Goal: Transaction & Acquisition: Purchase product/service

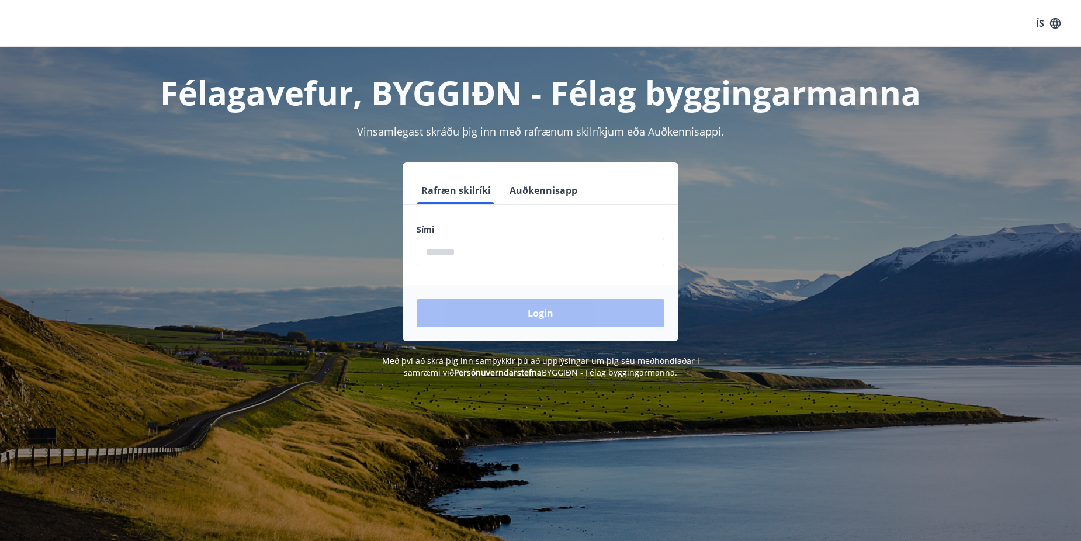
click at [523, 249] on input "phone" at bounding box center [540, 252] width 248 height 29
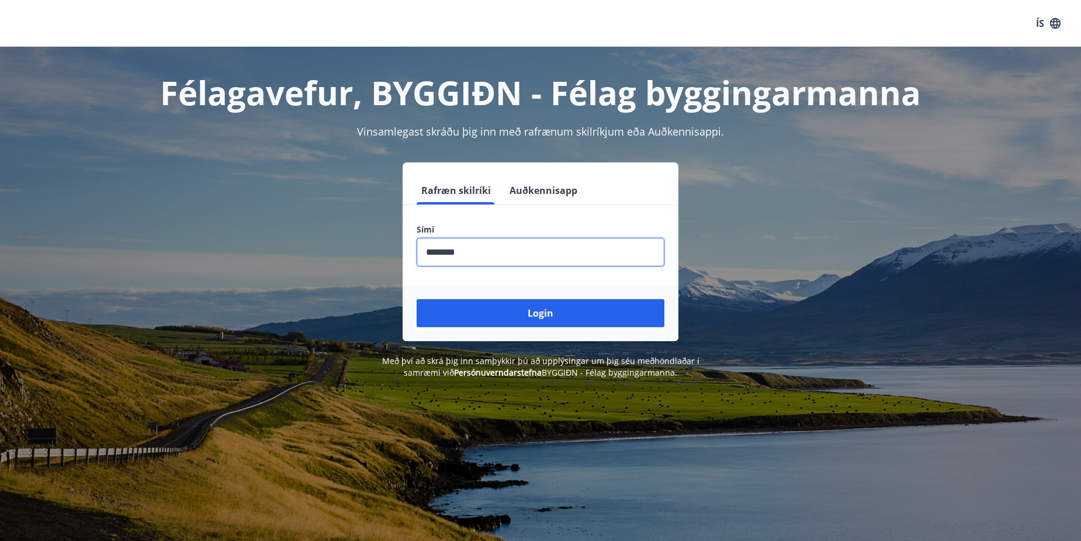
type input "********"
click at [416, 299] on button "Login" at bounding box center [540, 313] width 248 height 28
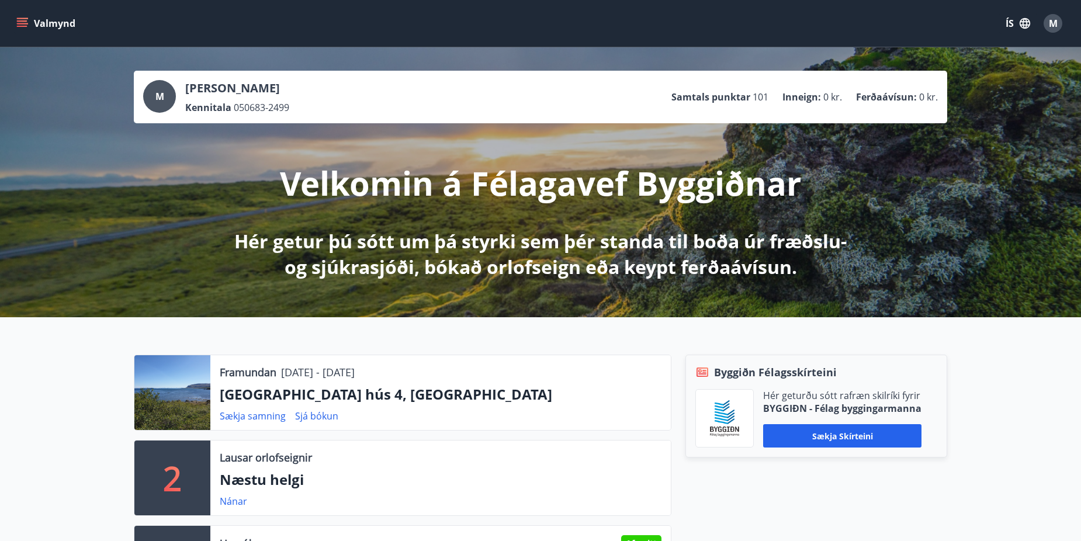
click at [56, 24] on button "Valmynd" at bounding box center [47, 23] width 66 height 21
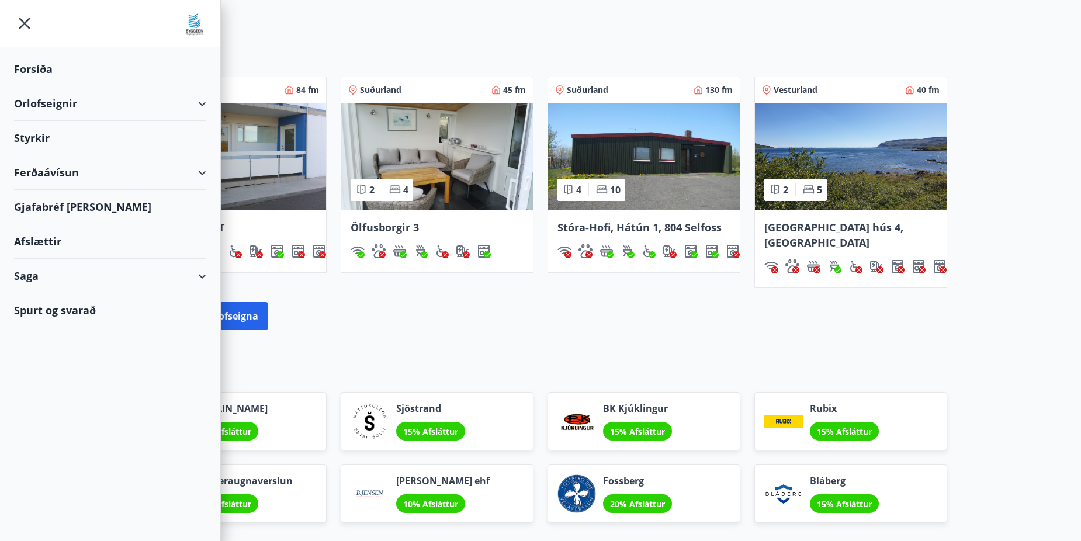
scroll to position [1042, 0]
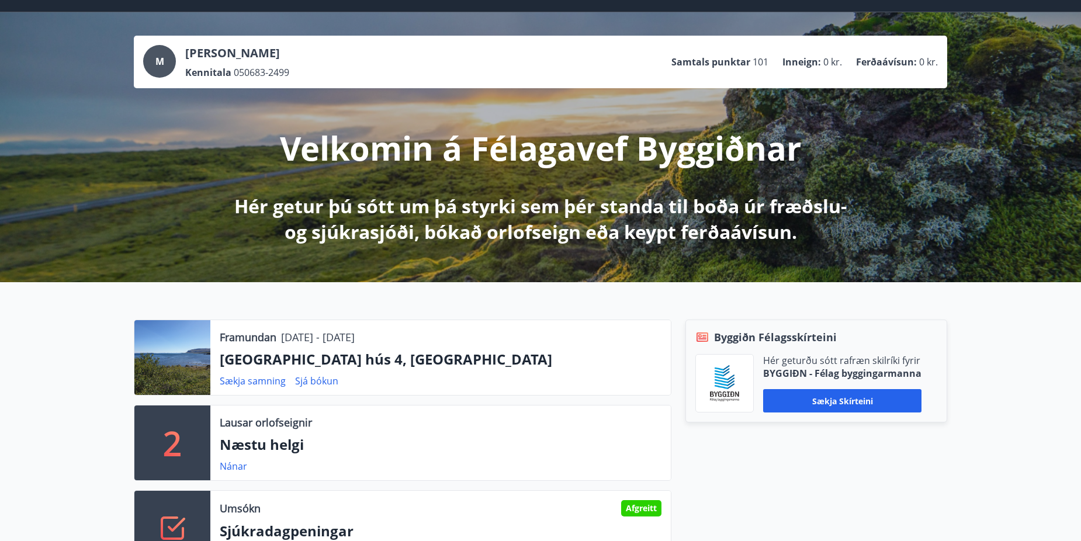
scroll to position [0, 0]
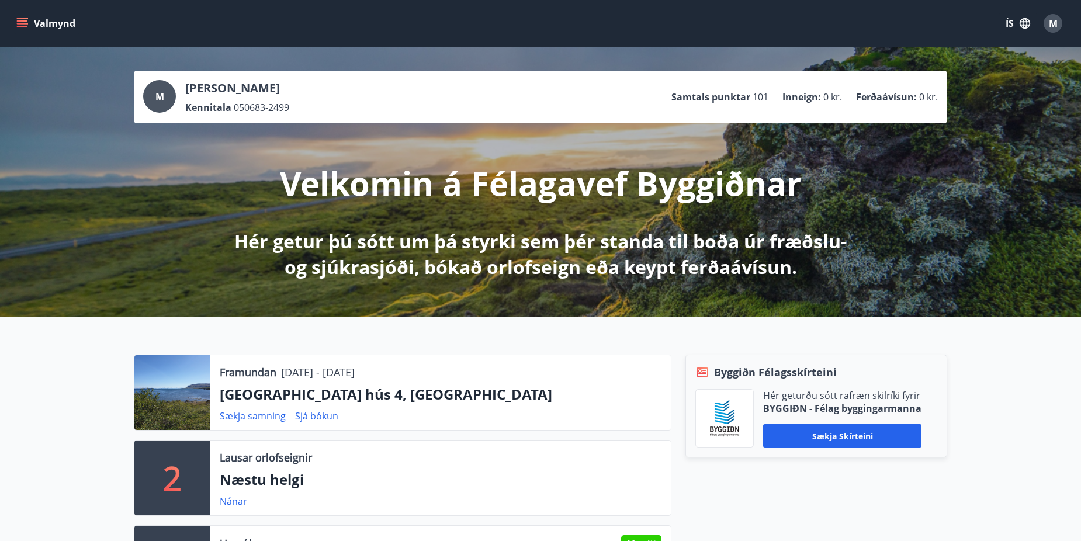
click at [60, 18] on button "Valmynd" at bounding box center [47, 23] width 66 height 21
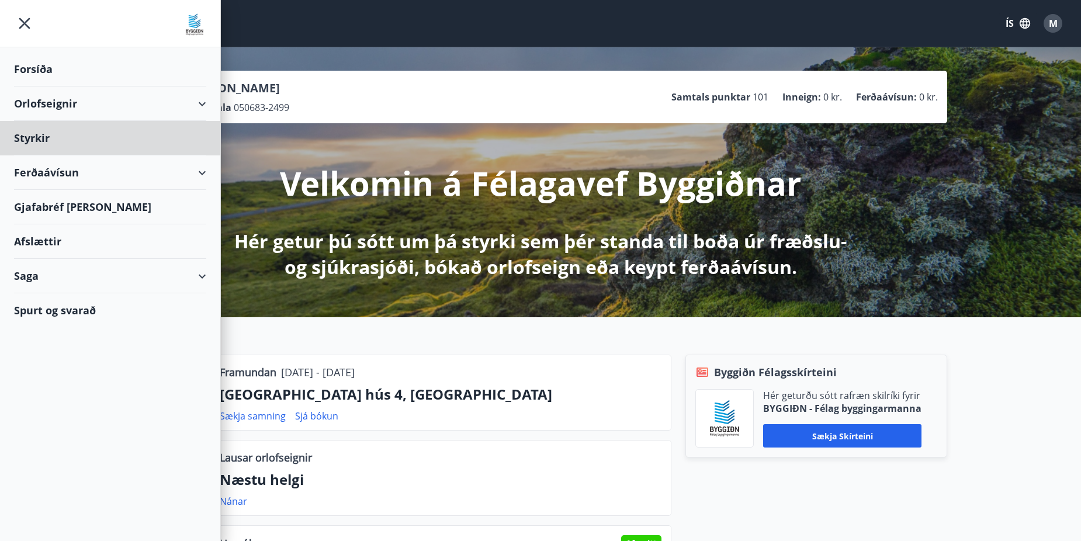
click at [75, 67] on div "Forsíða" at bounding box center [110, 69] width 192 height 34
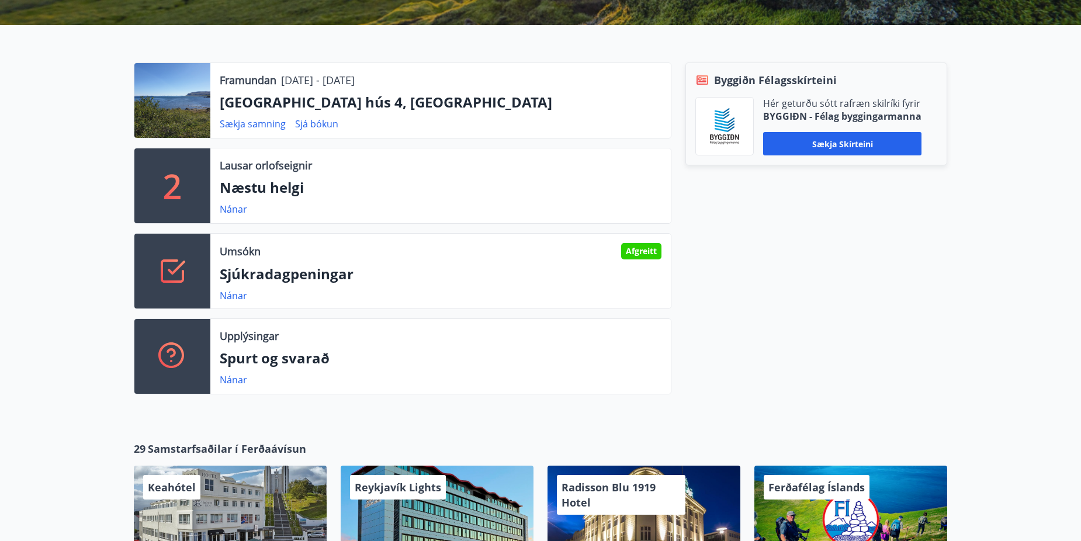
scroll to position [584, 0]
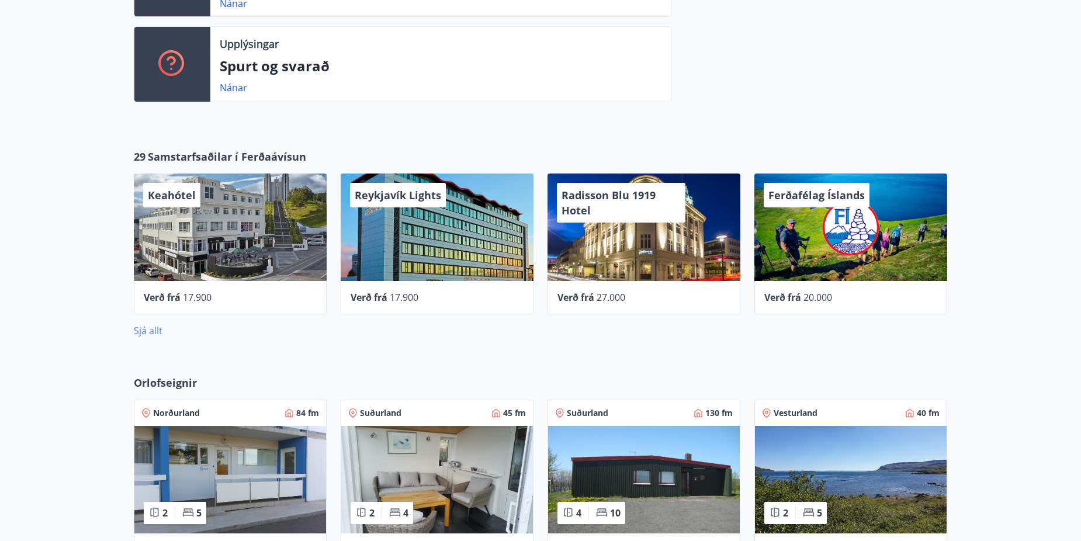
click at [144, 333] on link "Sjá allt" at bounding box center [148, 330] width 29 height 13
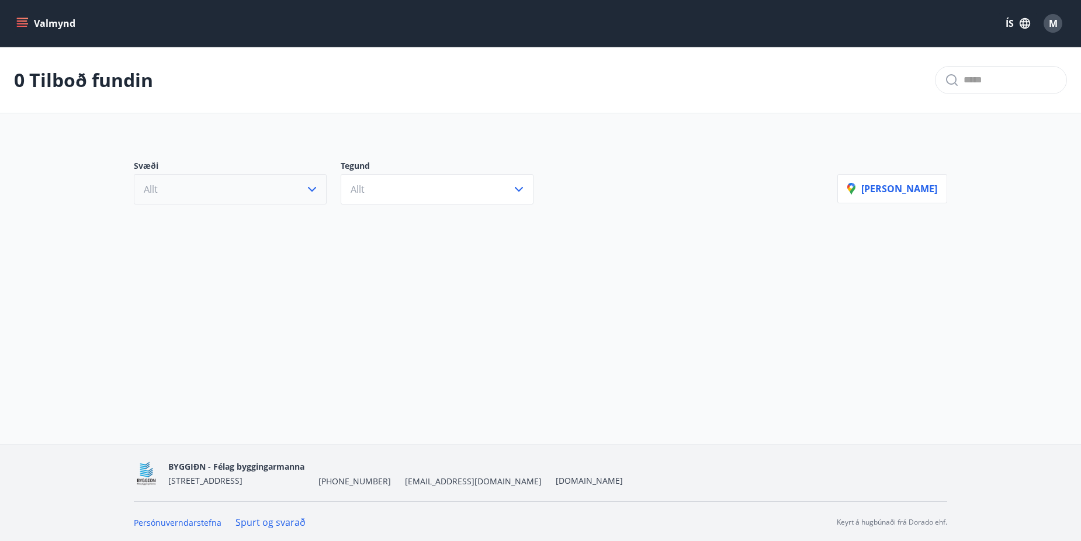
click at [195, 198] on button "Allt" at bounding box center [230, 189] width 193 height 30
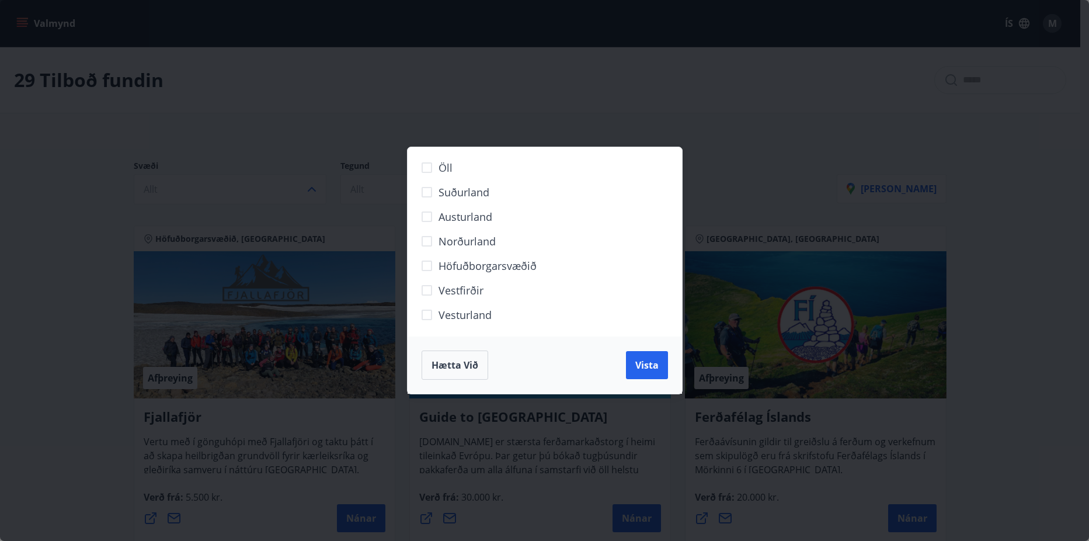
click at [461, 194] on span "Suðurland" at bounding box center [464, 192] width 51 height 15
click at [648, 366] on span "Vista" at bounding box center [647, 365] width 23 height 13
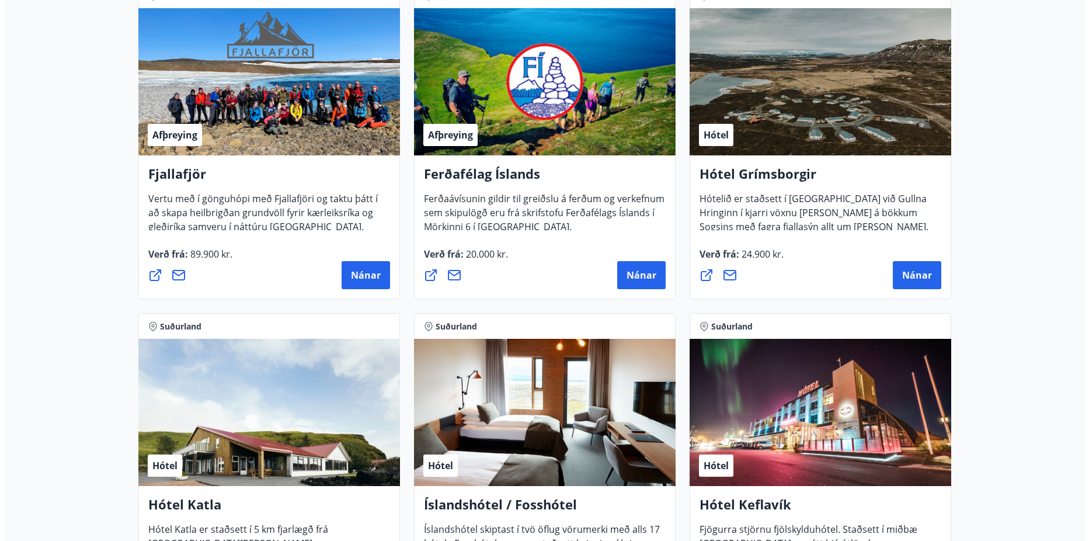
scroll to position [555, 0]
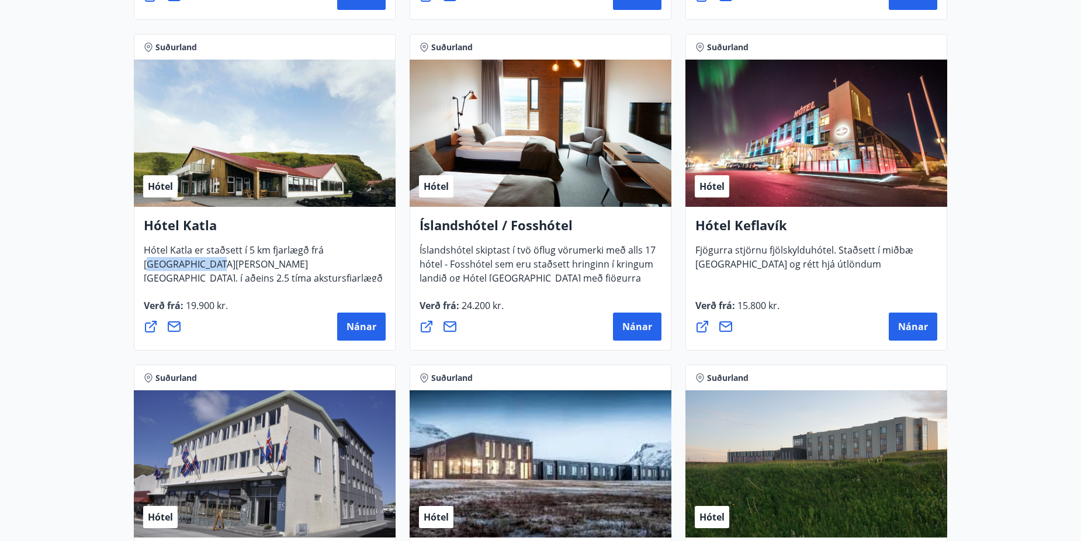
drag, startPoint x: 329, startPoint y: 249, endPoint x: 379, endPoint y: 247, distance: 49.7
click at [379, 247] on span "Hótel Katla er staðsett í 5 km fjarlægð frá Vík í Mýrdal, í aðeins 2,5 tíma aks…" at bounding box center [263, 276] width 239 height 64
drag, startPoint x: 379, startPoint y: 247, endPoint x: 346, endPoint y: 259, distance: 34.9
click at [357, 259] on span "Hótel Katla er staðsett í 5 km fjarlægð frá Vík í Mýrdal, í aðeins 2,5 tíma aks…" at bounding box center [263, 276] width 239 height 64
click at [332, 243] on div "Hótel Katla Hótel Katla er staðsett í 5 km fjarlægð frá Vík í Mýrdal, í aðeins …" at bounding box center [265, 248] width 242 height 65
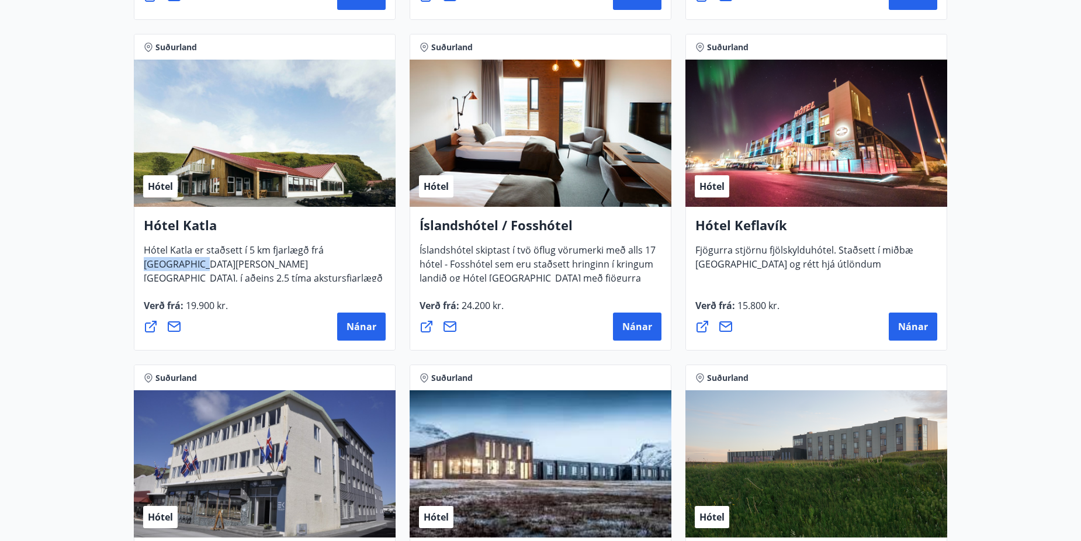
drag, startPoint x: 324, startPoint y: 247, endPoint x: 373, endPoint y: 253, distance: 49.4
click at [373, 253] on span "Hótel Katla er staðsett í 5 km fjarlægð frá Vík í Mýrdal, í aðeins 2,5 tíma aks…" at bounding box center [263, 276] width 239 height 64
copy span "Vík í Mýrdal"
drag, startPoint x: 145, startPoint y: 245, endPoint x: 193, endPoint y: 251, distance: 48.3
click at [193, 251] on span "Hótel Katla er staðsett í 5 km fjarlægð frá Vík í Mýrdal, í aðeins 2,5 tíma aks…" at bounding box center [263, 276] width 239 height 64
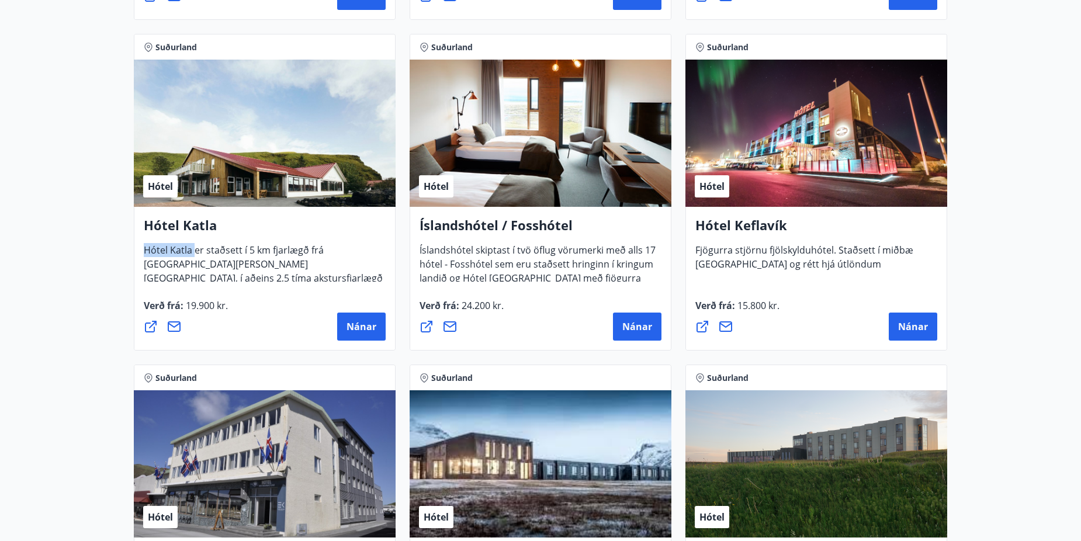
copy span "Hótel Katla"
click at [362, 327] on span "Nánar" at bounding box center [361, 326] width 30 height 13
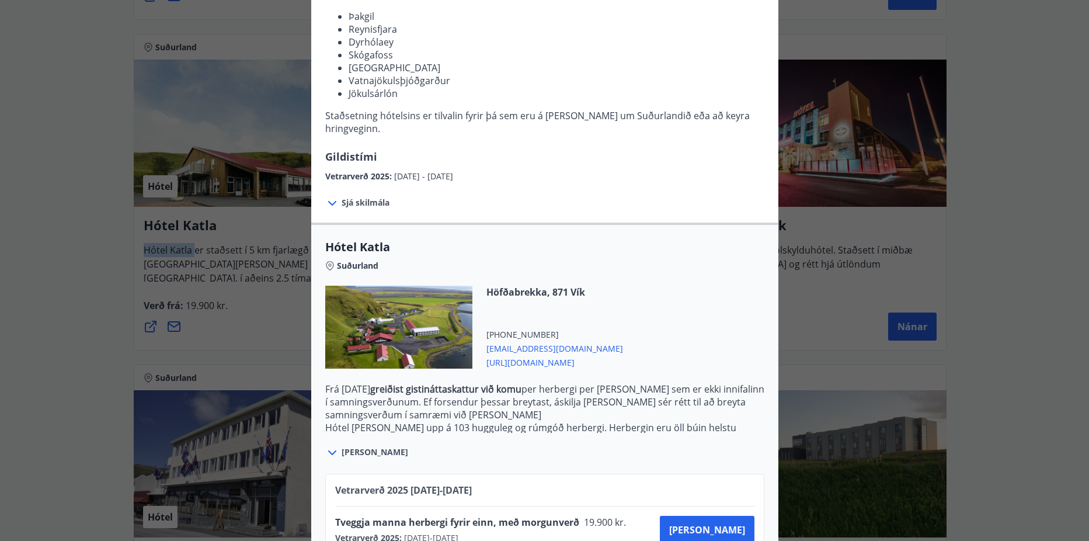
scroll to position [261, 0]
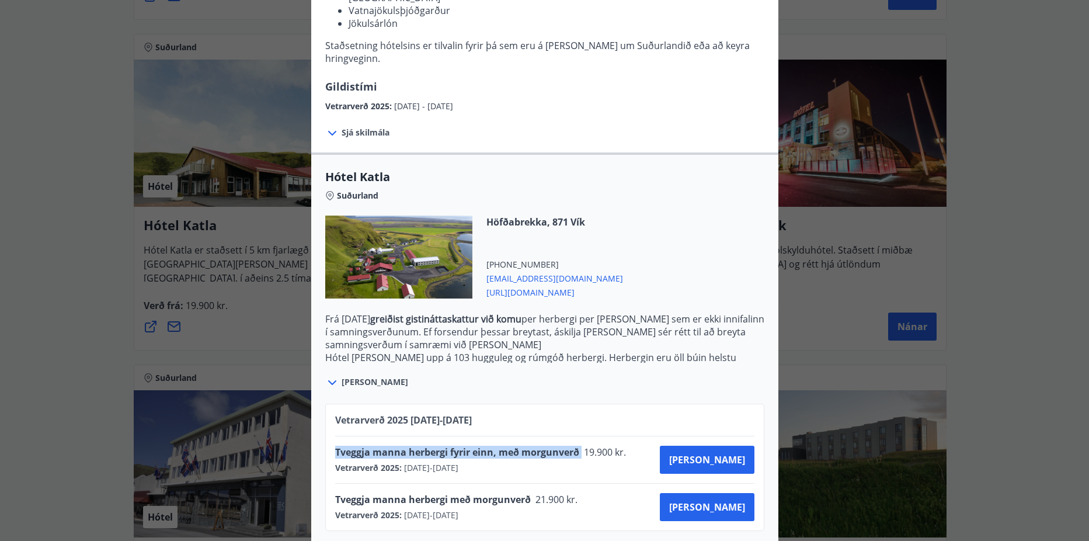
drag, startPoint x: 575, startPoint y: 435, endPoint x: 322, endPoint y: 431, distance: 253.5
click at [325, 431] on div "Vetrarverð 2025 01.10.25 - 21.12.25 Tveggja manna herbergi fyrir einn, með morg…" at bounding box center [544, 467] width 439 height 127
copy span "Tveggja manna herbergi fyrir einn, með morgunverð"
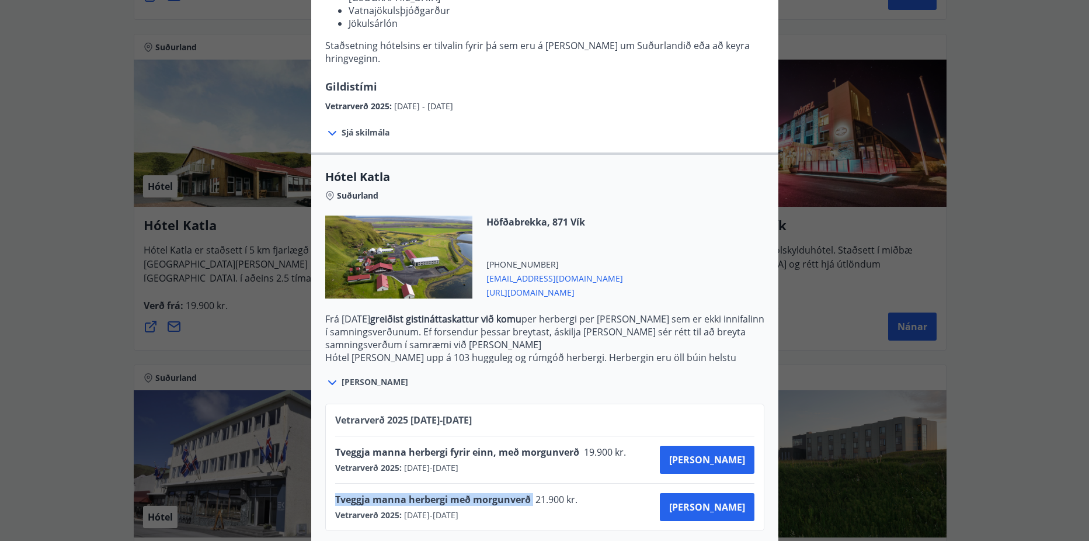
drag, startPoint x: 532, startPoint y: 488, endPoint x: 324, endPoint y: 490, distance: 208.0
click at [325, 490] on div "Vetrarverð 2025 01.10.25 - 21.12.25 Tveggja manna herbergi fyrir einn, með morg…" at bounding box center [544, 467] width 439 height 127
copy span "Tveggja manna herbergi með morgunverð"
click at [347, 376] on span "Sjá meira" at bounding box center [375, 382] width 67 height 12
click at [329, 380] on icon at bounding box center [332, 382] width 8 height 5
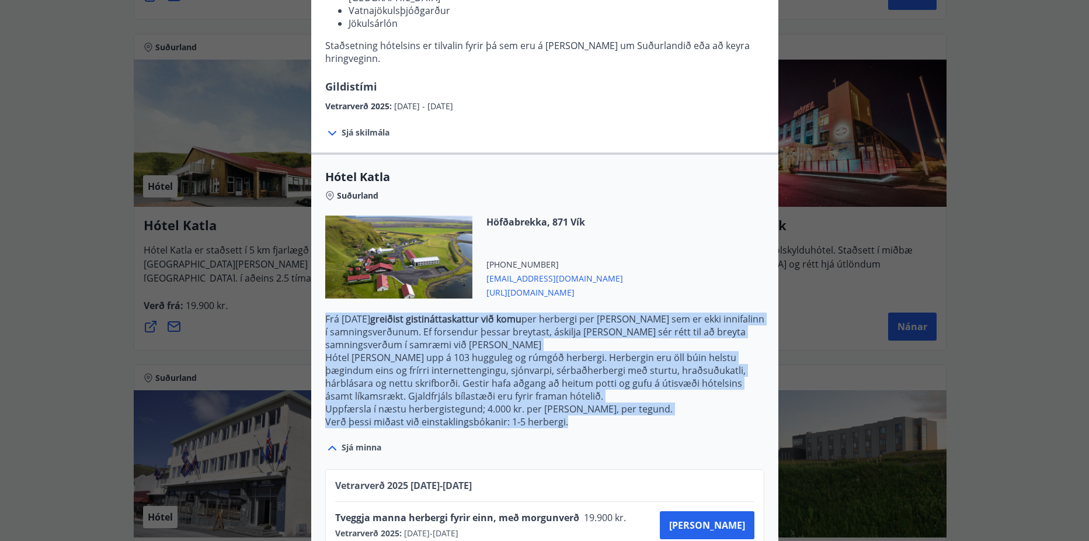
drag, startPoint x: 576, startPoint y: 414, endPoint x: 322, endPoint y: 304, distance: 276.3
click at [325, 313] on p "Frá 1. janúar 2025 greiðist gistináttaskattur við komu per herbergi per nótt se…" at bounding box center [544, 371] width 439 height 116
copy p "Frá 1. janúar 2025 greiðist gistináttaskattur við komu per herbergi per nótt se…"
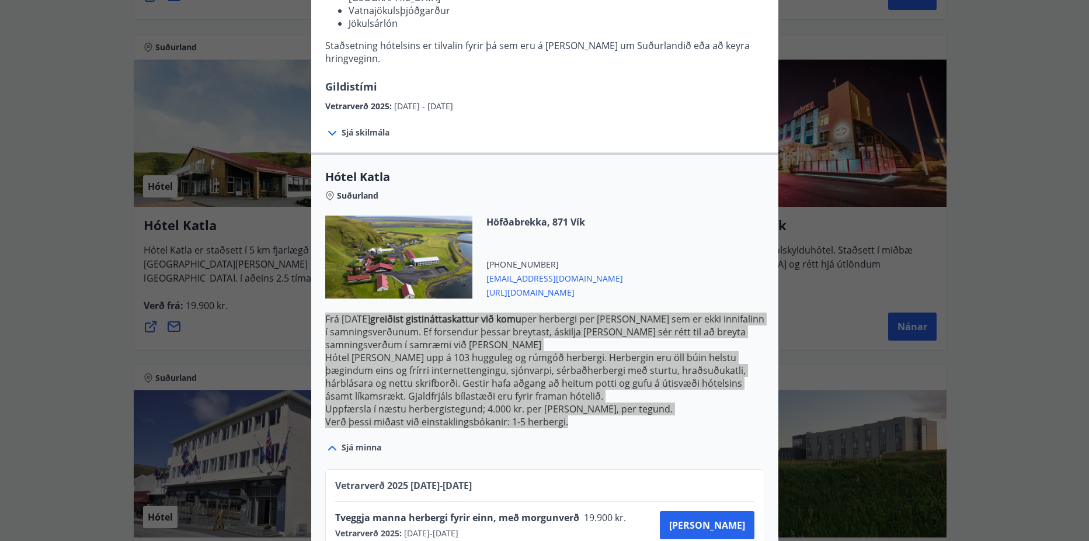
scroll to position [327, 0]
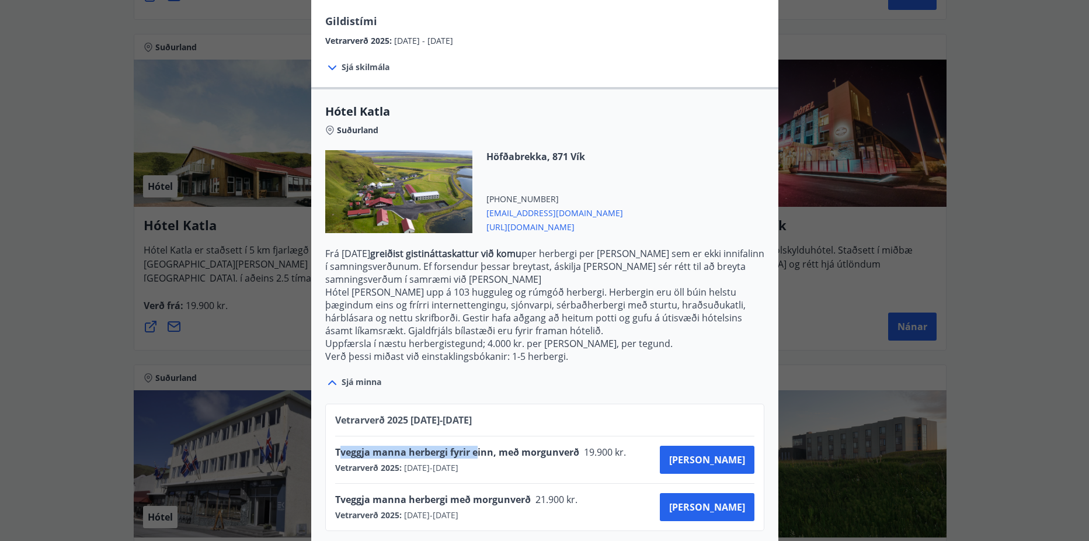
drag, startPoint x: 334, startPoint y: 438, endPoint x: 474, endPoint y: 446, distance: 141.0
click at [474, 446] on div "Tveggja manna herbergi fyrir einn, með morgunverð 19.900 kr." at bounding box center [484, 454] width 298 height 16
drag, startPoint x: 474, startPoint y: 446, endPoint x: 438, endPoint y: 442, distance: 36.4
click at [440, 446] on span "Tveggja manna herbergi fyrir einn, með morgunverð" at bounding box center [457, 452] width 244 height 13
drag, startPoint x: 338, startPoint y: 440, endPoint x: 497, endPoint y: 430, distance: 159.2
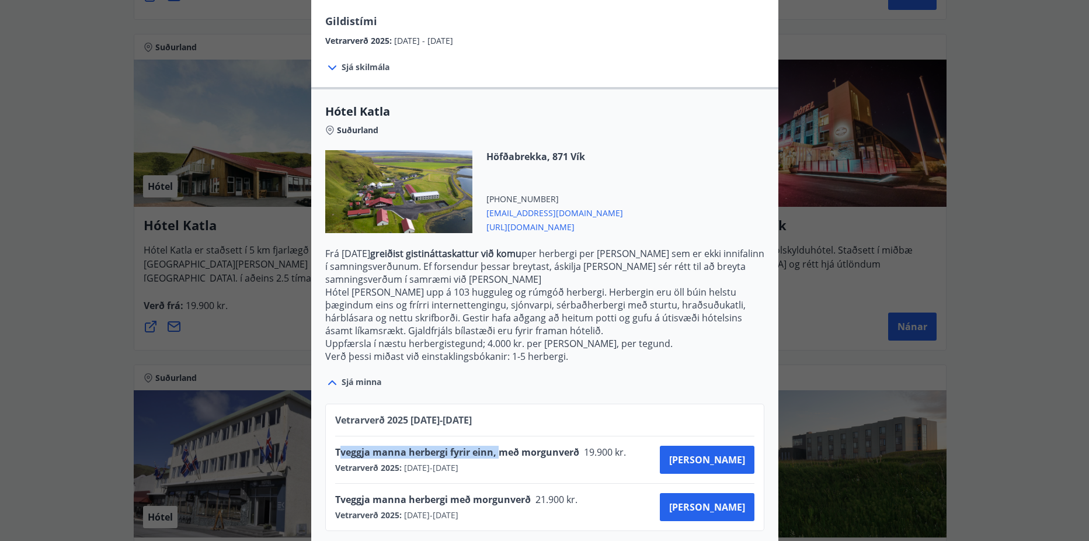
click at [497, 436] on div "Tveggja manna herbergi fyrir einn, með morgunverð 19.900 kr. Vetrarverð 2025 : …" at bounding box center [544, 459] width 419 height 47
drag, startPoint x: 497, startPoint y: 430, endPoint x: 491, endPoint y: 436, distance: 8.3
click at [491, 446] on span "Tveggja manna herbergi fyrir einn, með morgunverð" at bounding box center [457, 452] width 244 height 13
drag, startPoint x: 324, startPoint y: 438, endPoint x: 630, endPoint y: 448, distance: 306.2
click at [630, 448] on div "Vetrarverð 2025 01.10.25 - 21.12.25 Tveggja manna herbergi fyrir einn, með morg…" at bounding box center [544, 467] width 439 height 127
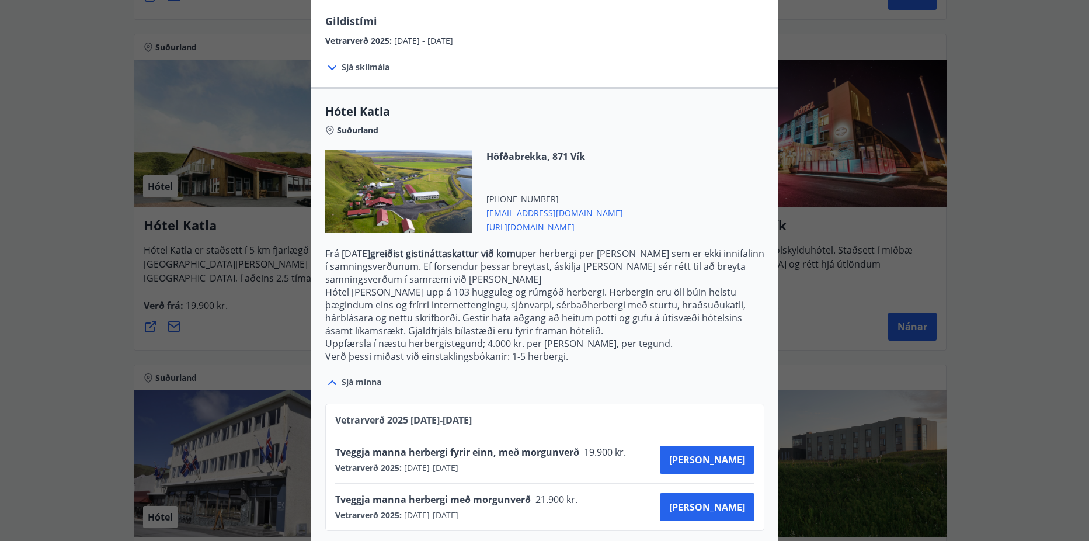
click at [356, 509] on span "Vetrarverð 2025 :" at bounding box center [368, 515] width 67 height 12
drag, startPoint x: 331, startPoint y: 489, endPoint x: 577, endPoint y: 491, distance: 245.3
click at [577, 493] on div "Tveggja manna herbergi með morgunverð 21.900 kr." at bounding box center [460, 501] width 250 height 16
click at [593, 462] on div "Vetrarverð 2025 : 01.10.2025 - 21.12.2025" at bounding box center [484, 468] width 298 height 12
click at [728, 493] on button "Kaupa" at bounding box center [707, 507] width 95 height 28
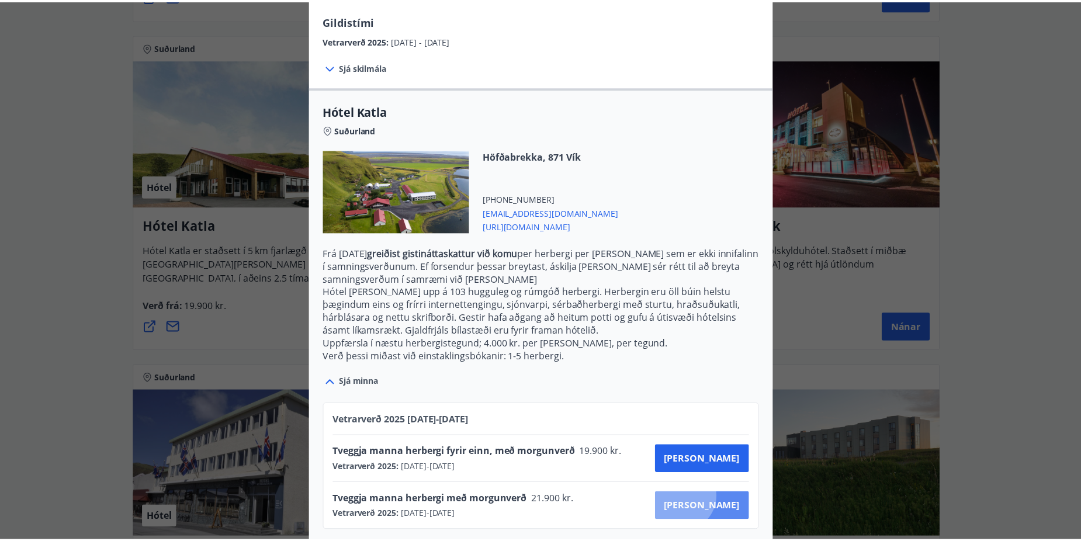
scroll to position [2, 0]
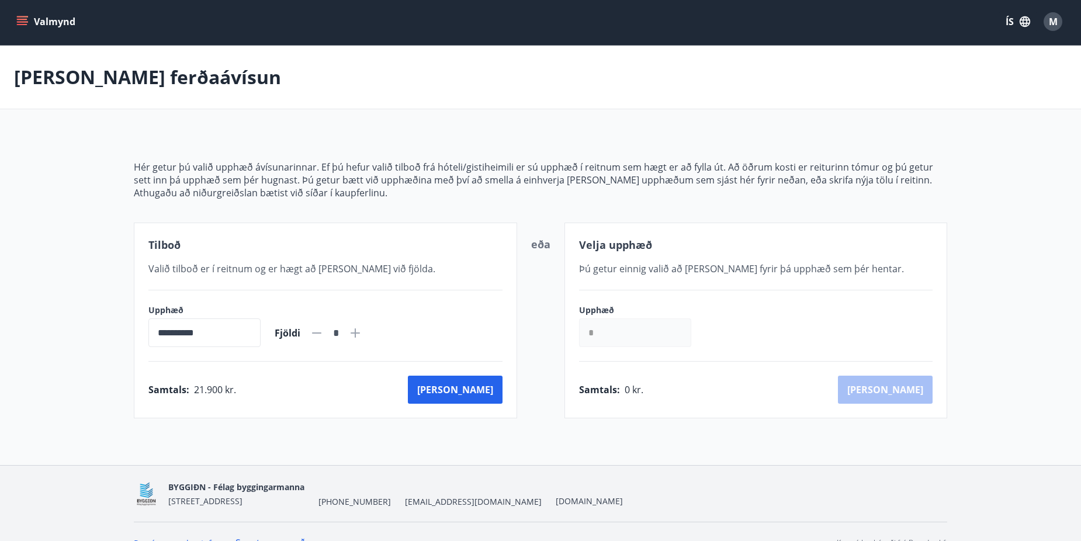
click at [362, 332] on icon at bounding box center [355, 333] width 14 height 14
click at [321, 334] on icon at bounding box center [316, 332] width 9 height 1
type input "*"
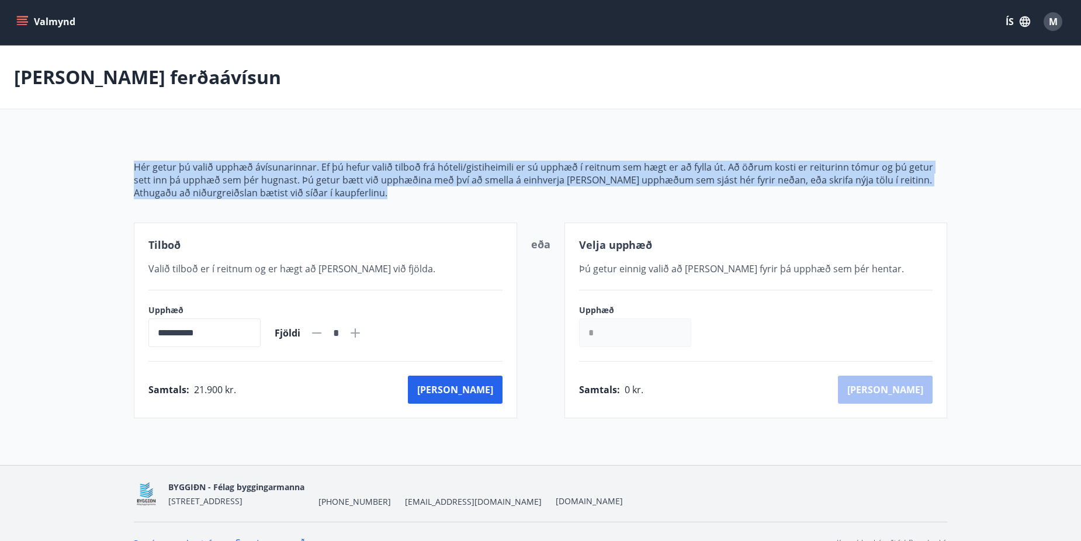
drag, startPoint x: 409, startPoint y: 201, endPoint x: 62, endPoint y: 154, distance: 350.8
click at [62, 154] on main "**********" at bounding box center [540, 232] width 1081 height 373
copy span "Hér getur þú valið upphæð ávísunarinnar. Ef þú hefur valið tilboð frá hóteli/gi…"
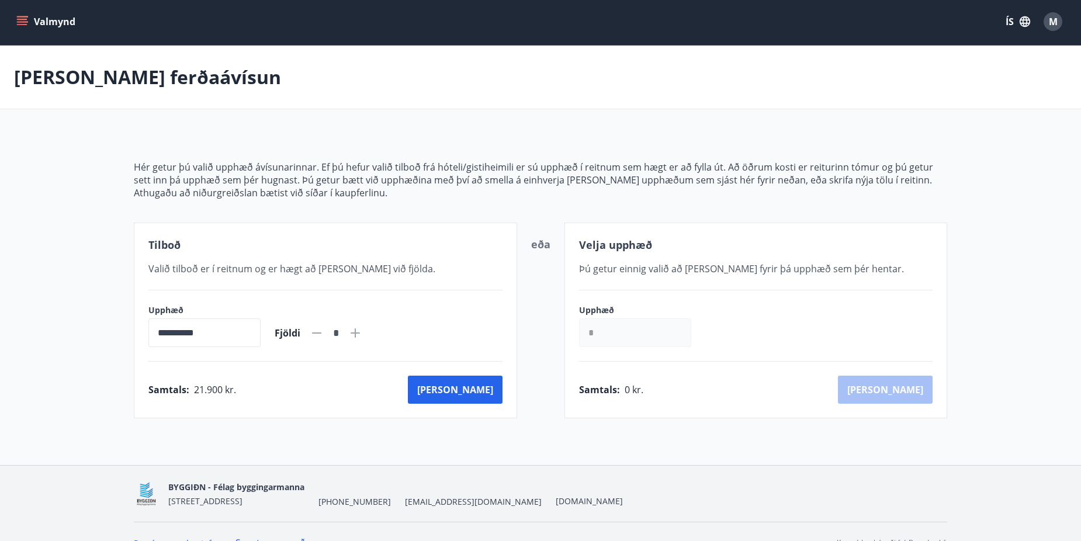
click at [702, 271] on span "Þú getur einnig valið að kaupa fyrir þá upphæð sem þér hentar." at bounding box center [741, 268] width 325 height 13
drag, startPoint x: 577, startPoint y: 246, endPoint x: 863, endPoint y: 287, distance: 289.1
click at [863, 287] on div "Velja upphæð Þú getur einnig valið að kaupa fyrir þá upphæð sem þér hentar. Upp…" at bounding box center [755, 321] width 383 height 196
copy span "Velja upphæð"
drag, startPoint x: 644, startPoint y: 316, endPoint x: 646, endPoint y: 310, distance: 6.7
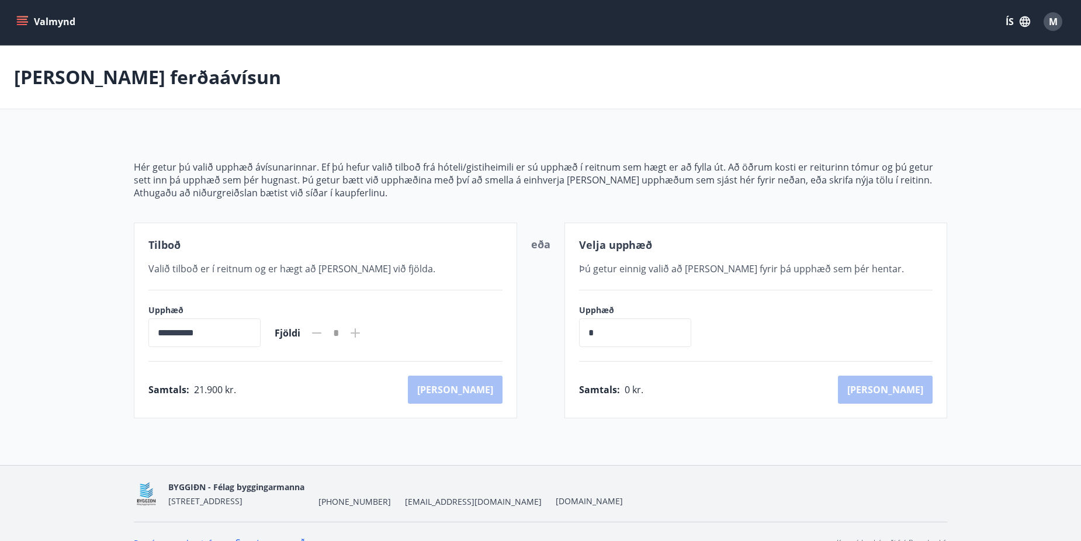
click at [646, 310] on div "Upphæð * ​" at bounding box center [641, 325] width 124 height 43
click at [407, 287] on div "**********" at bounding box center [325, 321] width 383 height 196
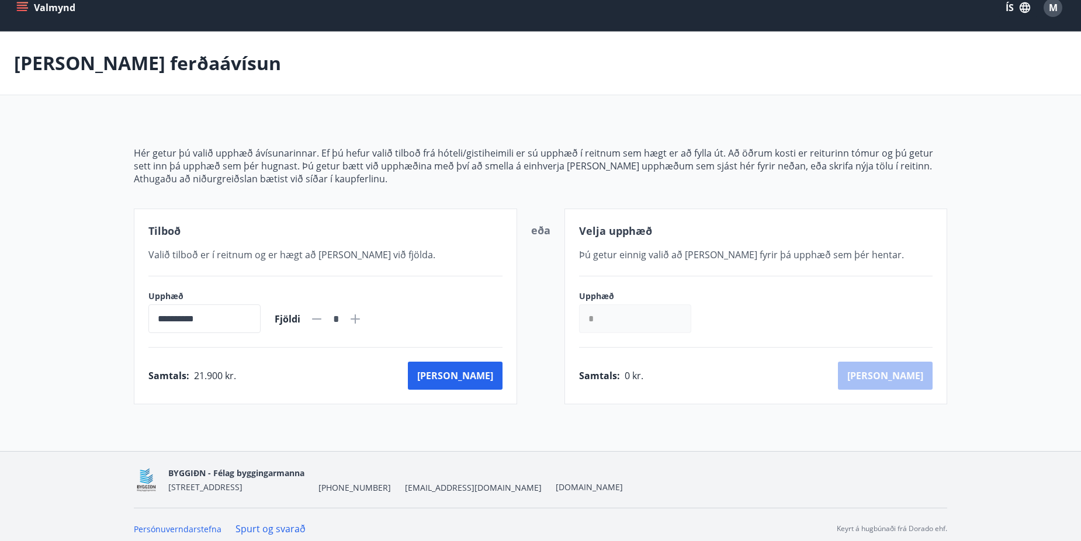
scroll to position [24, 0]
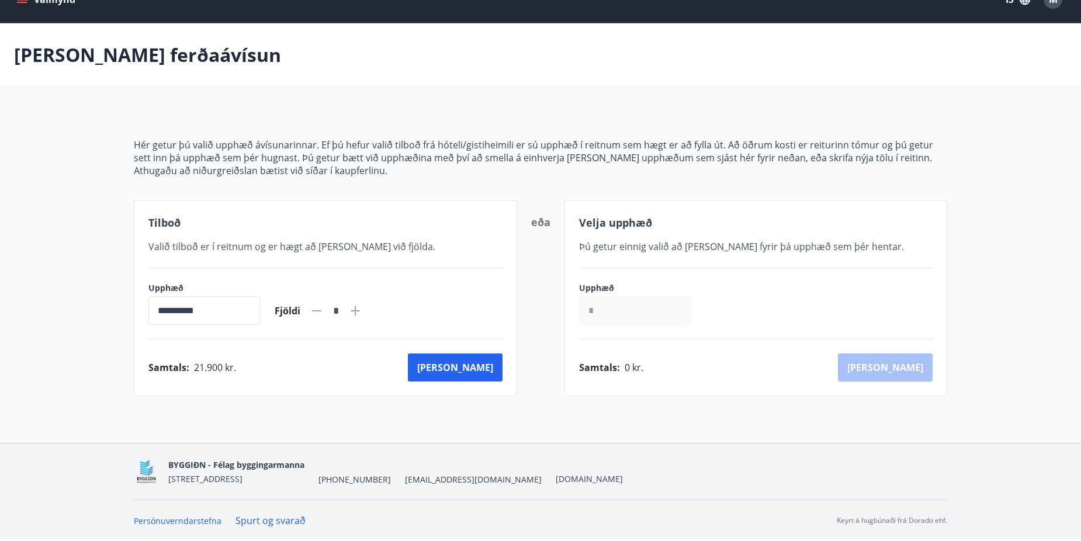
click at [264, 522] on link "Spurt og svarað" at bounding box center [270, 520] width 70 height 13
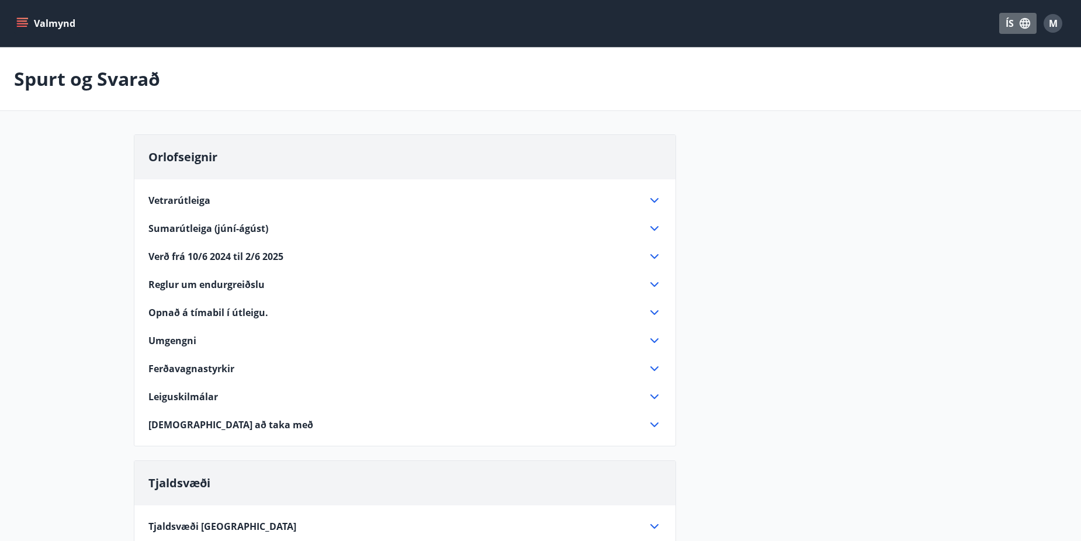
click at [1020, 17] on icon "button" at bounding box center [1024, 23] width 13 height 13
click at [891, 81] on div "English" at bounding box center [923, 79] width 121 height 24
click at [879, 75] on span "English" at bounding box center [877, 73] width 29 height 11
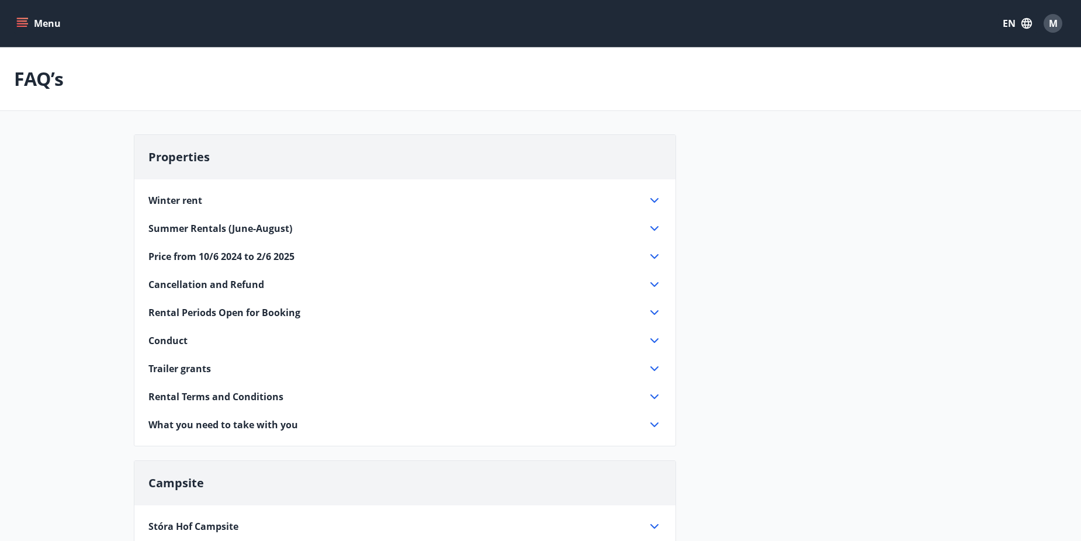
click at [277, 225] on span "Summer Rentals (June-August)" at bounding box center [220, 228] width 144 height 13
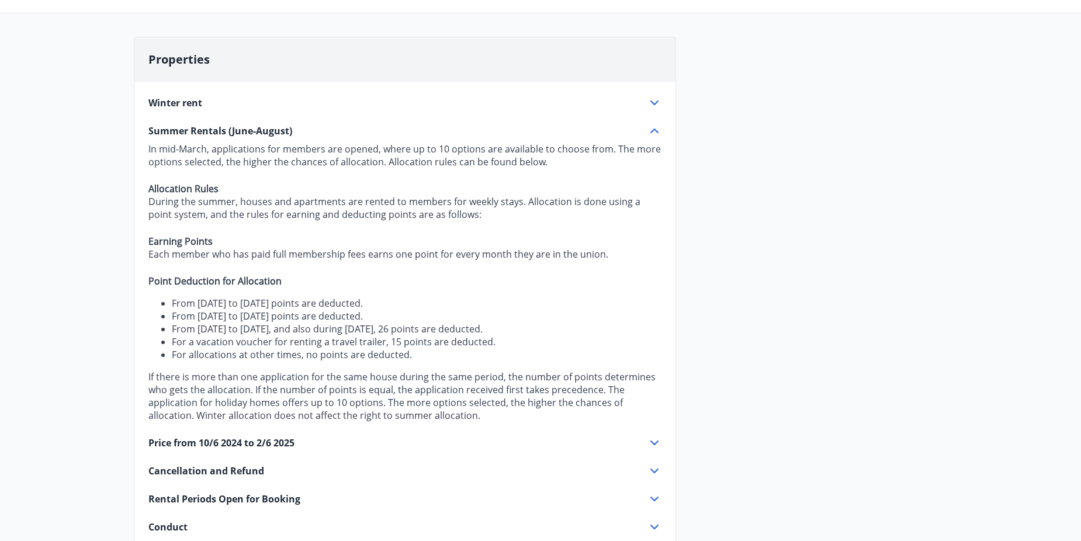
scroll to position [292, 0]
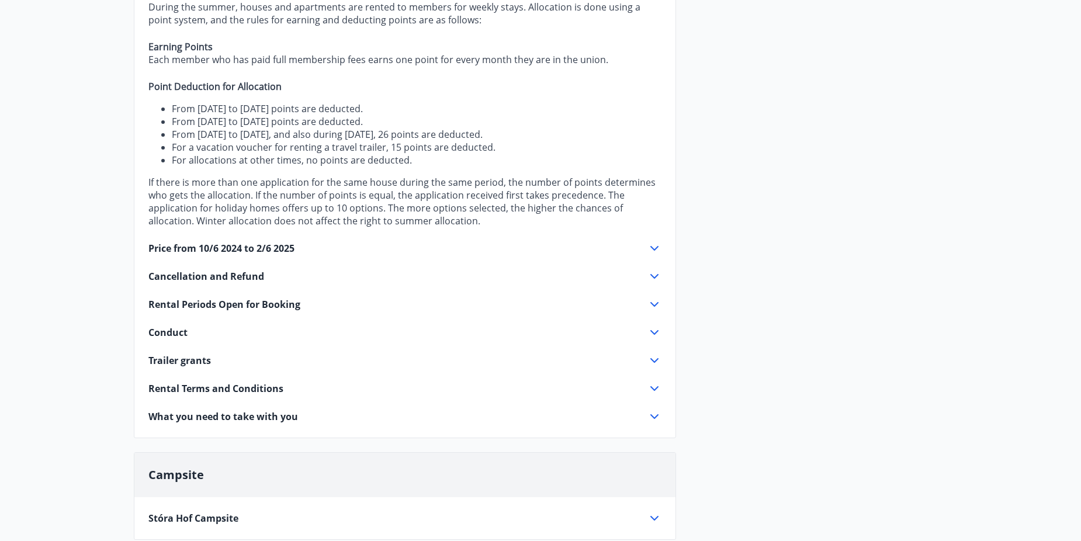
click at [266, 391] on span "Rental Terms and Conditions" at bounding box center [215, 388] width 135 height 13
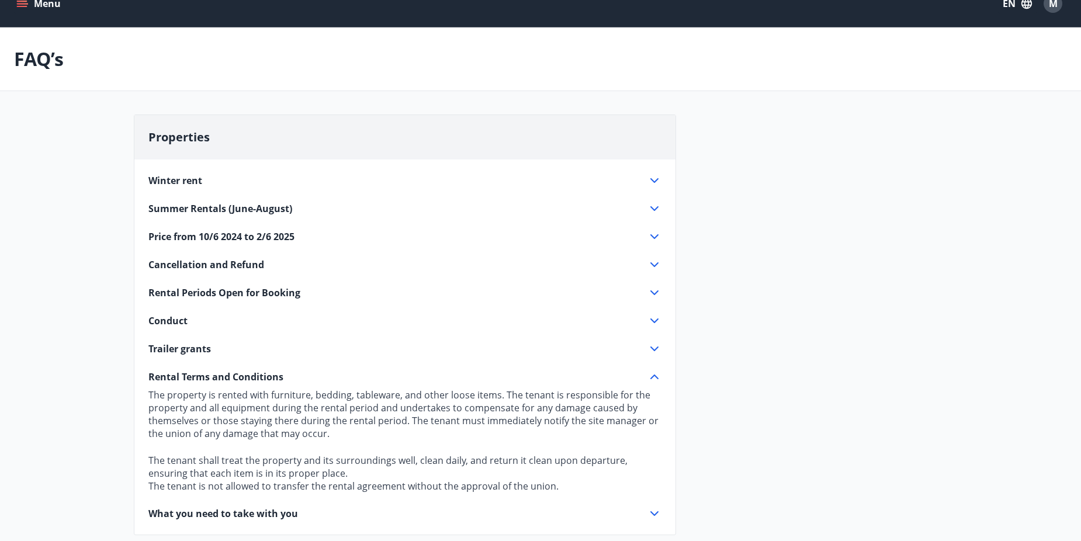
scroll to position [0, 0]
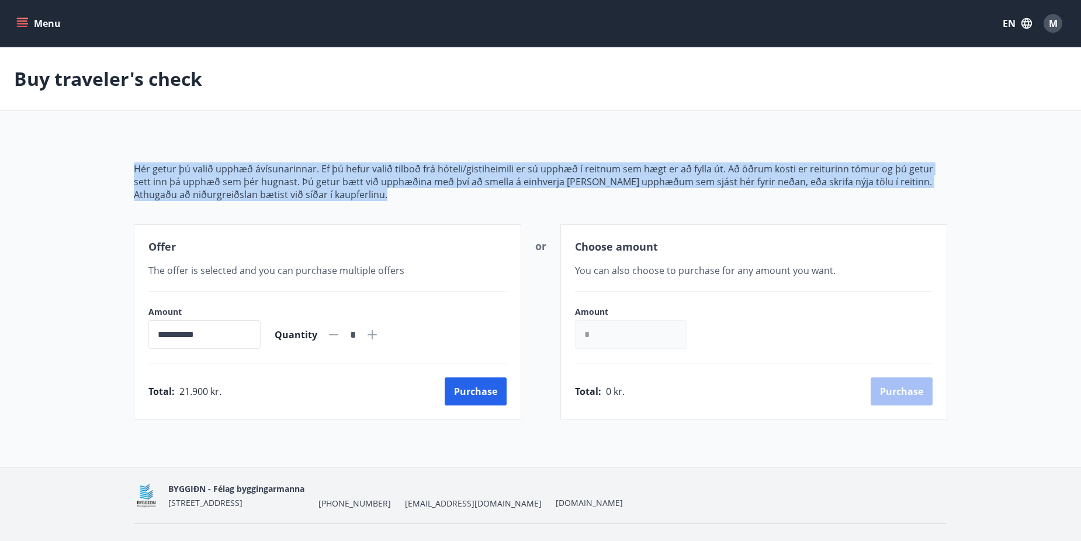
drag, startPoint x: 387, startPoint y: 195, endPoint x: 126, endPoint y: 166, distance: 263.2
click at [126, 166] on div "**********" at bounding box center [540, 277] width 841 height 286
click at [387, 168] on p "Hér getur þú valið upphæð ávísunarinnar. Ef þú hefur valið tilboð frá hóteli/gi…" at bounding box center [540, 175] width 813 height 26
drag, startPoint x: 393, startPoint y: 193, endPoint x: 89, endPoint y: 158, distance: 306.3
click at [89, 158] on main "**********" at bounding box center [540, 233] width 1081 height 373
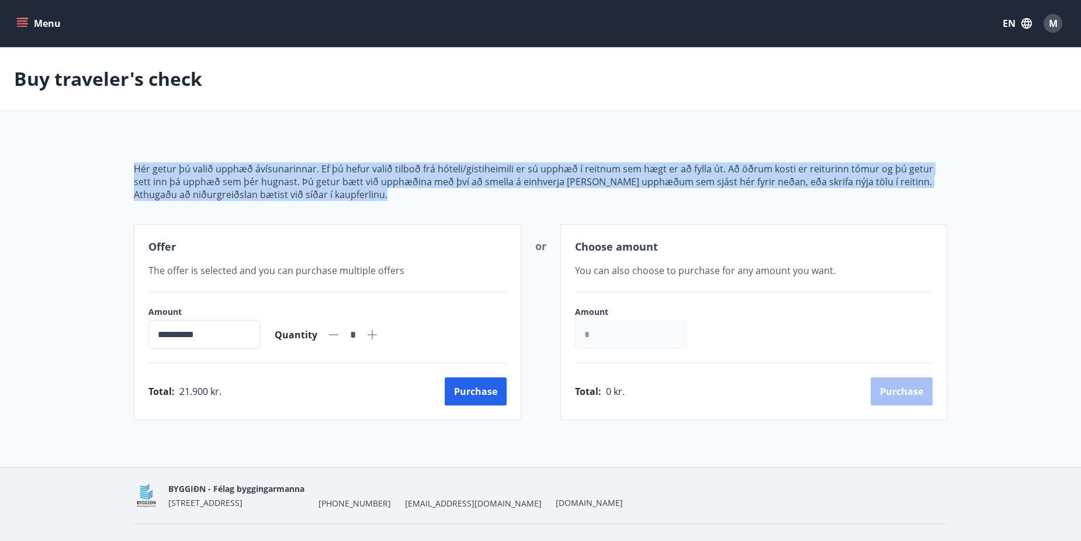
scroll to position [24, 0]
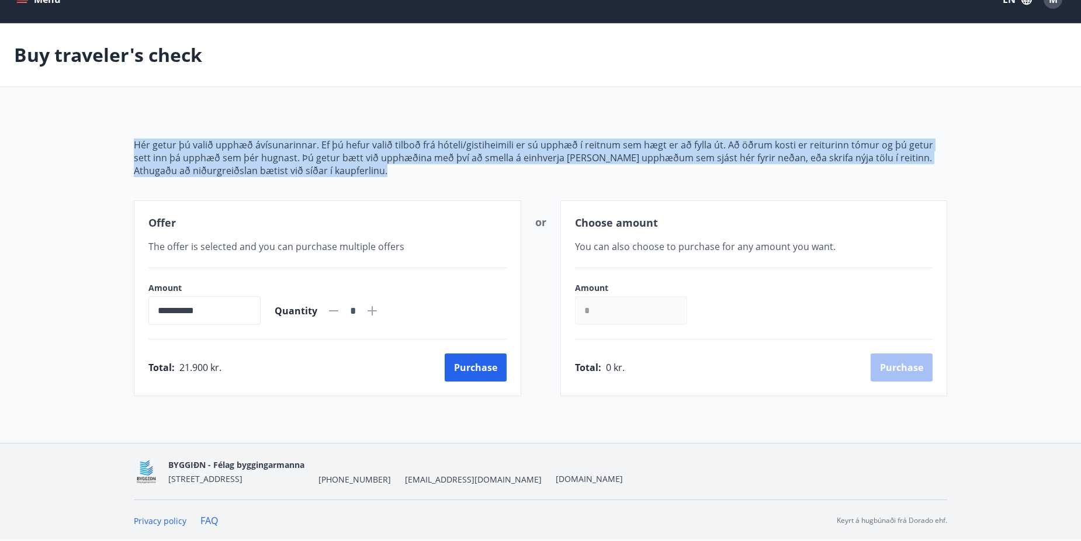
click at [381, 137] on div "**********" at bounding box center [540, 253] width 813 height 286
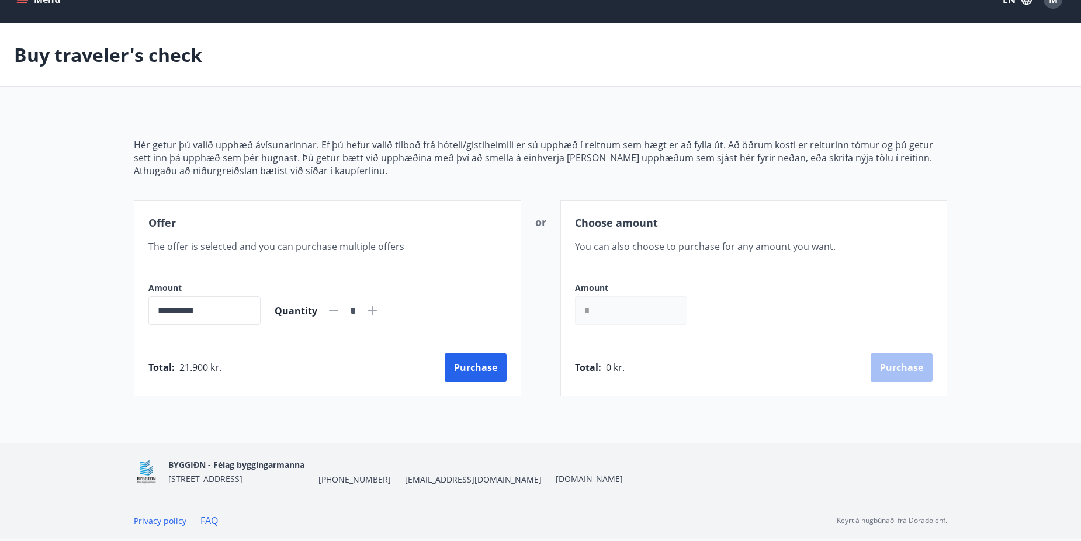
click at [359, 166] on p "Athugaðu að niðurgreiðslan bætist við síðar í kaupferlinu." at bounding box center [540, 170] width 813 height 13
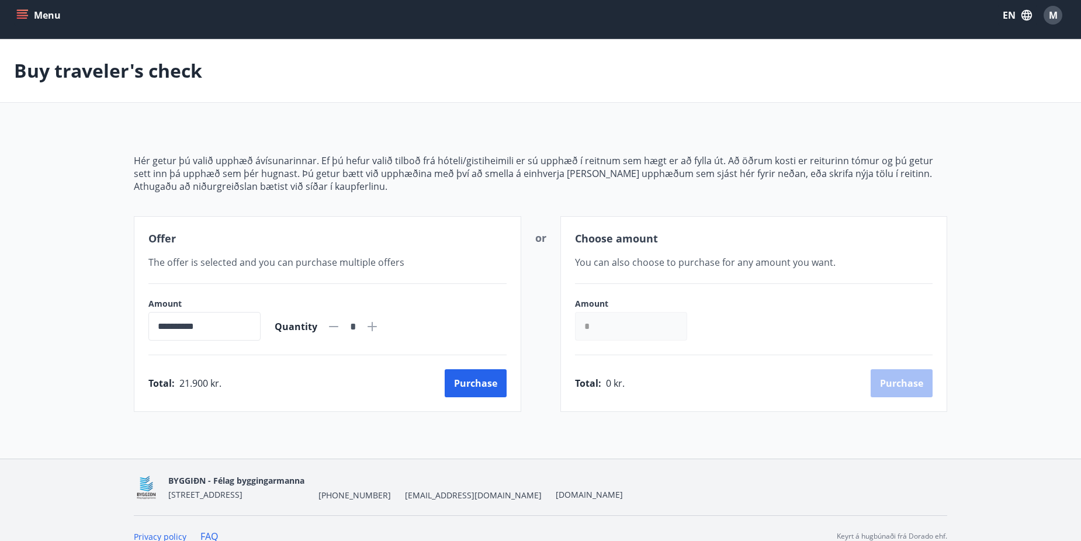
scroll to position [0, 0]
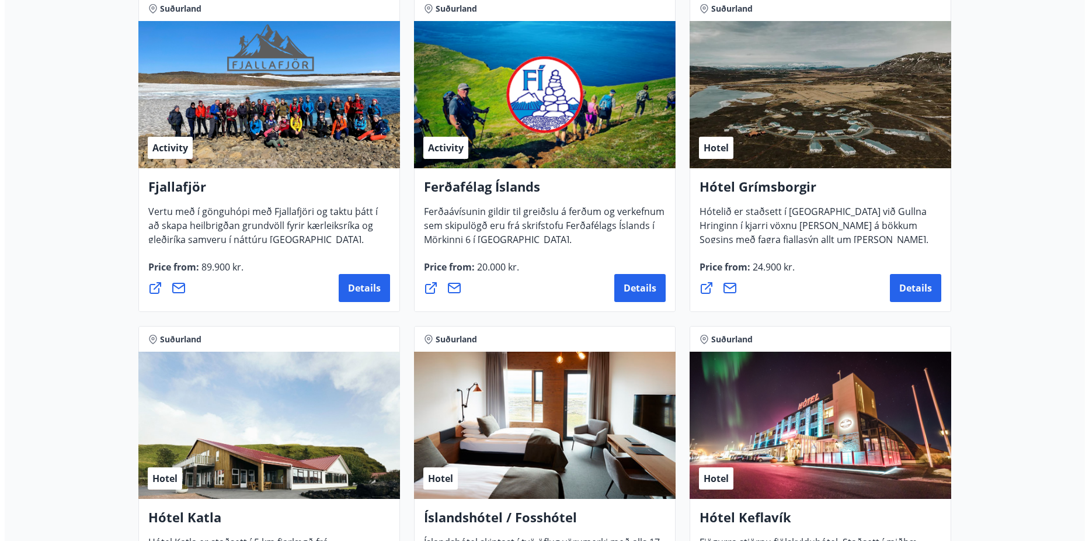
scroll to position [555, 0]
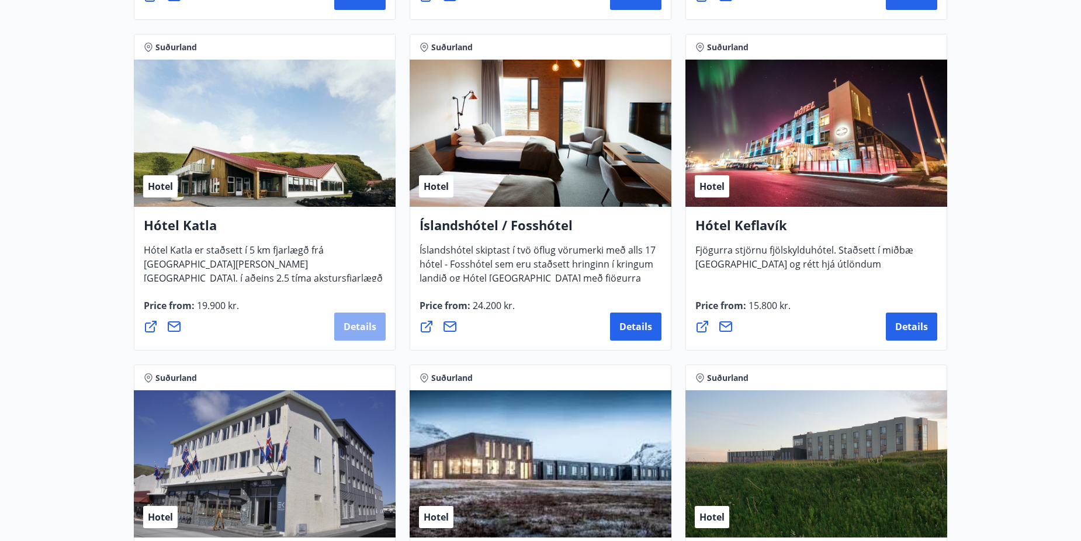
click at [352, 317] on button "Details" at bounding box center [359, 327] width 51 height 28
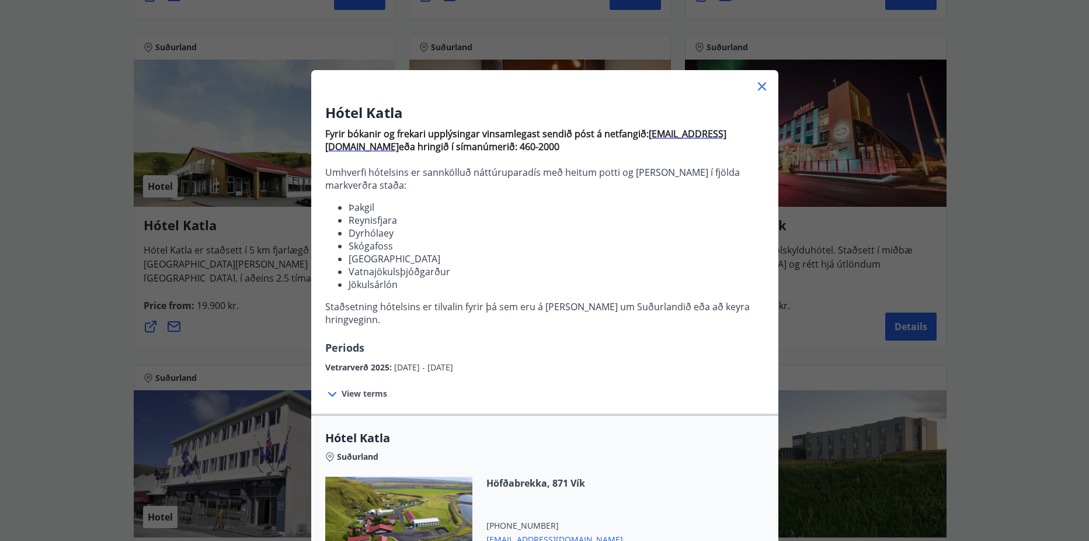
scroll to position [261, 0]
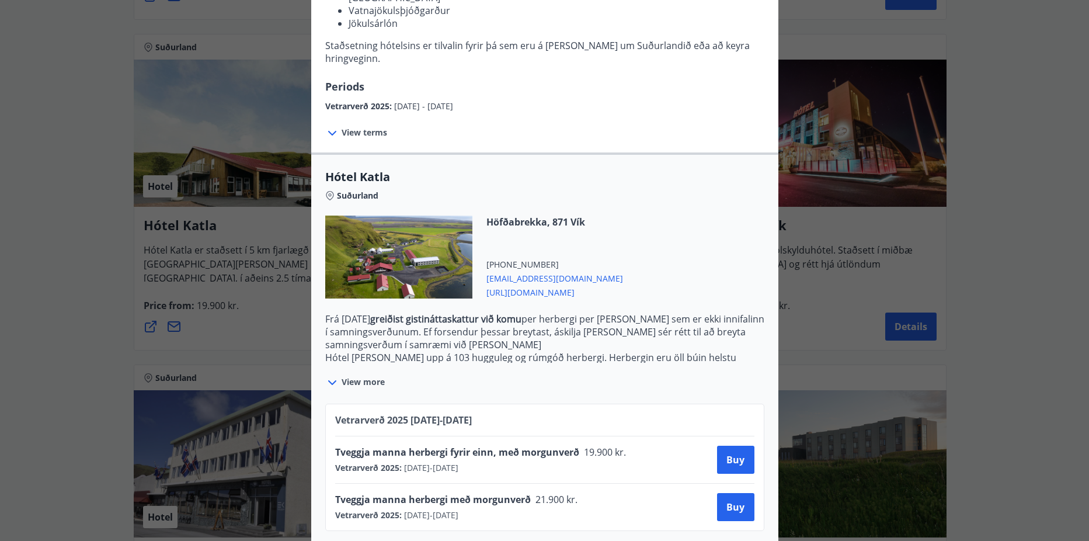
drag, startPoint x: 499, startPoint y: 400, endPoint x: 318, endPoint y: 414, distance: 182.3
click at [318, 414] on div "Vetrarverð 2025 01.10.25 - 21.12.25 Tveggja manna herbergi fyrir einn, með morg…" at bounding box center [544, 460] width 467 height 141
drag, startPoint x: 318, startPoint y: 414, endPoint x: 373, endPoint y: 402, distance: 56.1
click at [373, 414] on span "Vetrarverð 2025 01.10.25 - 21.12.25" at bounding box center [403, 420] width 137 height 13
click at [728, 501] on span "Buy" at bounding box center [736, 507] width 18 height 13
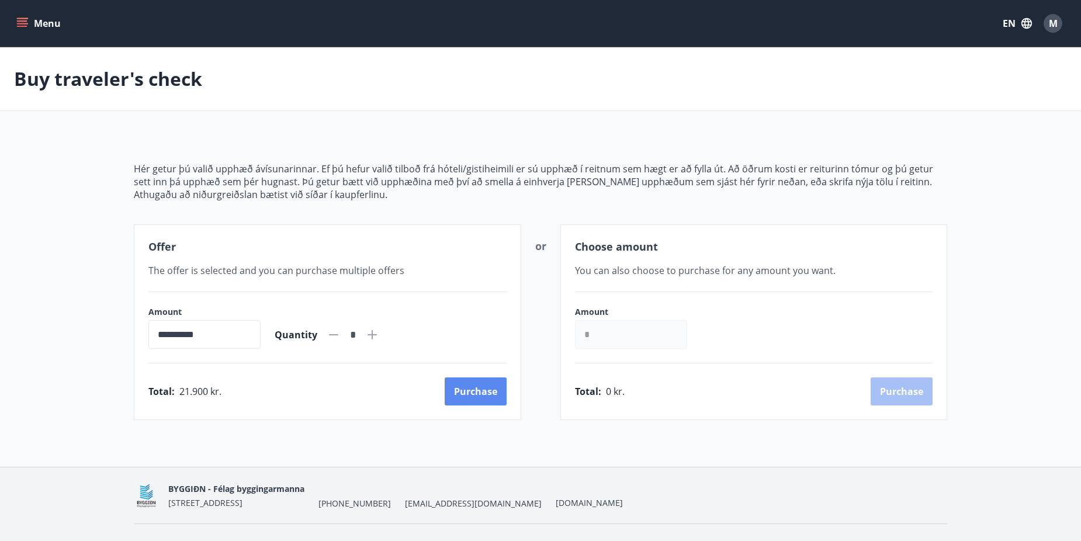
click at [465, 400] on button "Purchase" at bounding box center [476, 391] width 62 height 28
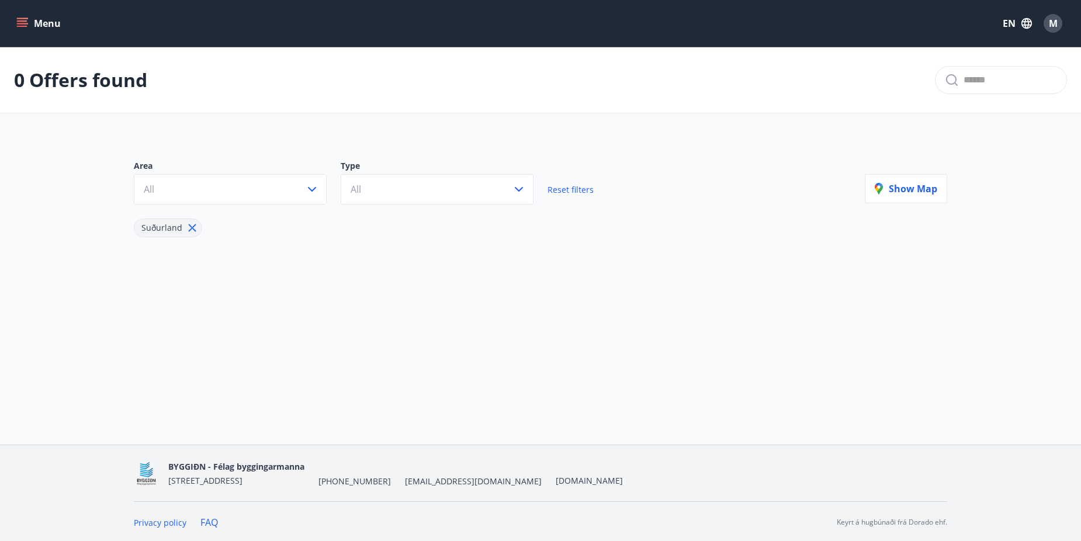
scroll to position [2, 0]
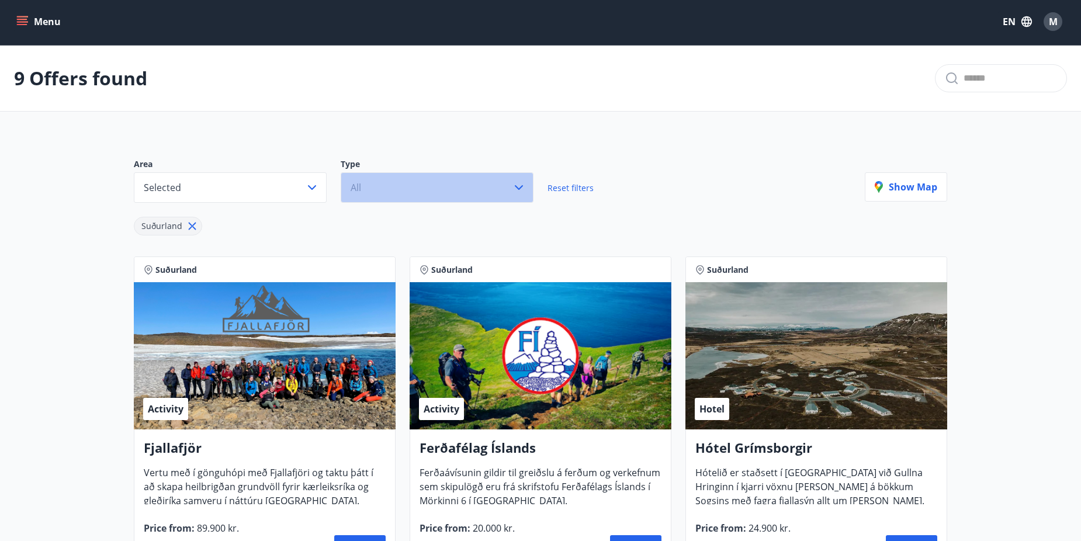
click at [366, 190] on button "All" at bounding box center [437, 187] width 193 height 30
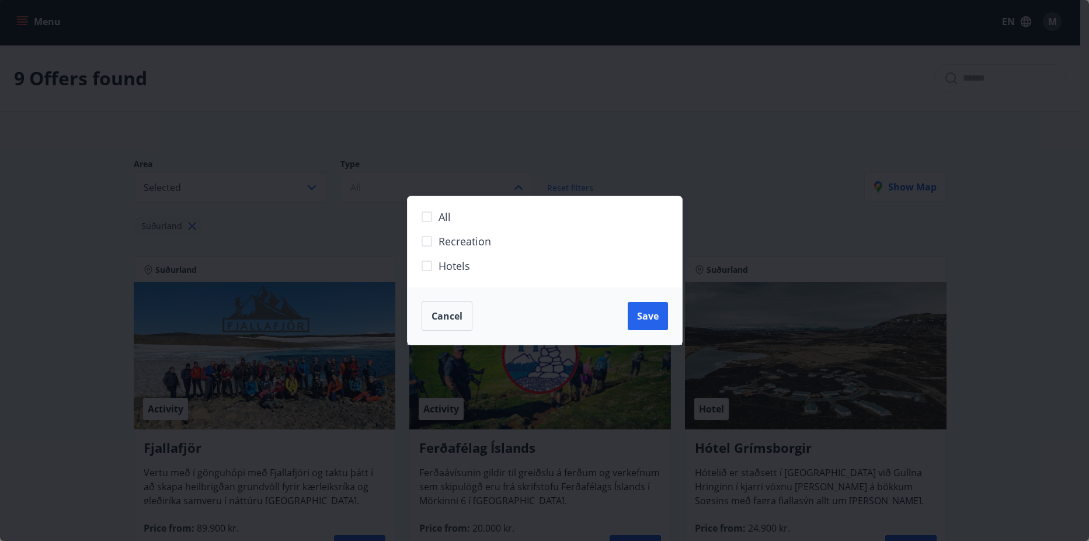
click at [595, 149] on div "All Recreation Hotels Cancel Save" at bounding box center [544, 270] width 1089 height 541
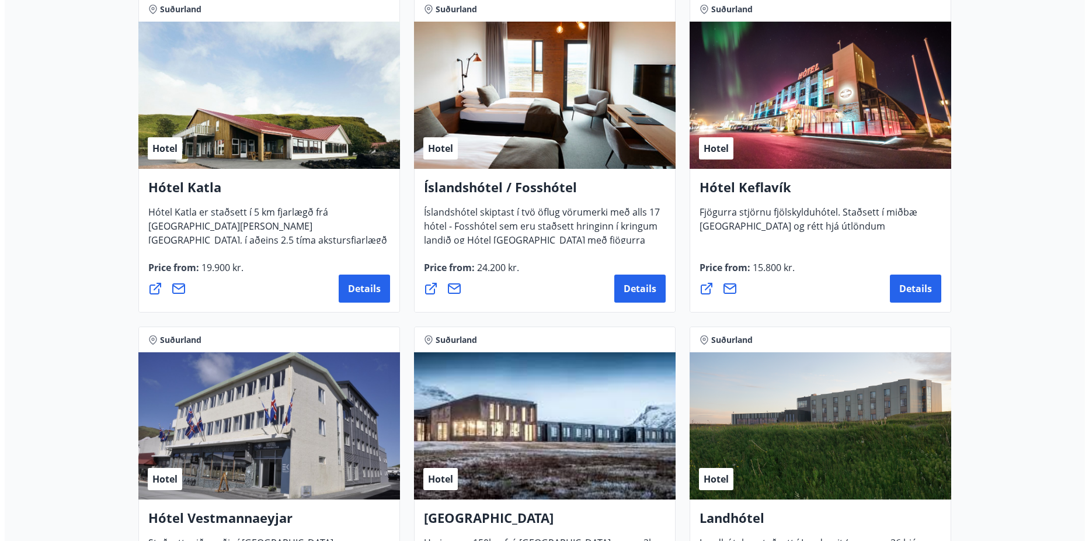
scroll to position [555, 0]
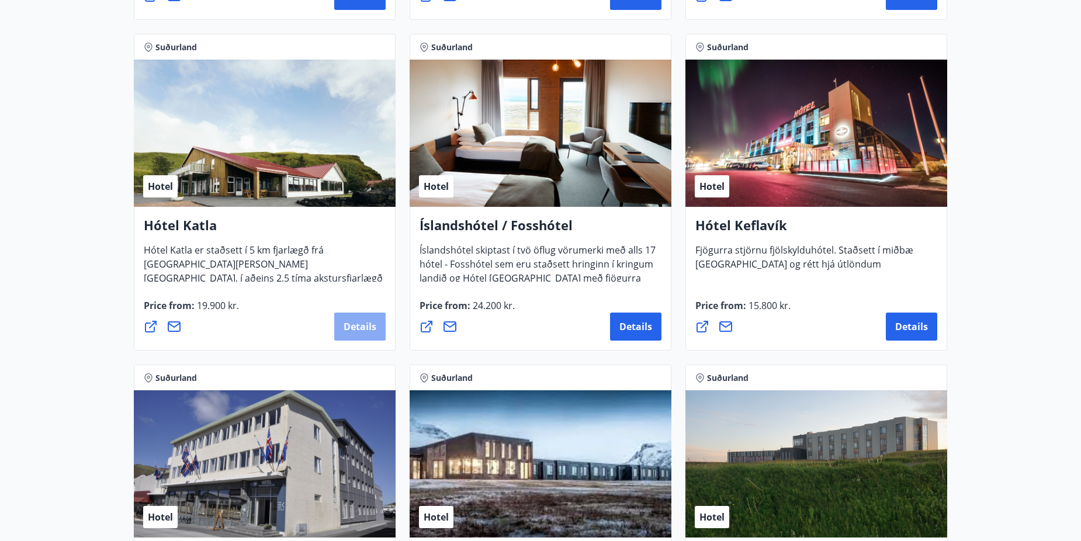
click at [356, 328] on span "Details" at bounding box center [359, 326] width 33 height 13
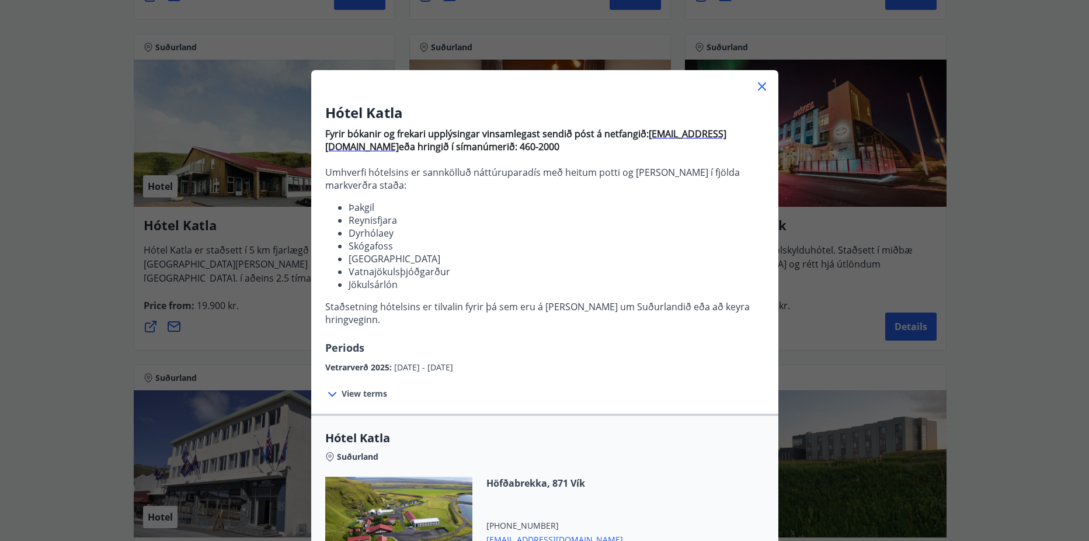
click at [354, 388] on span "View terms" at bounding box center [365, 394] width 46 height 12
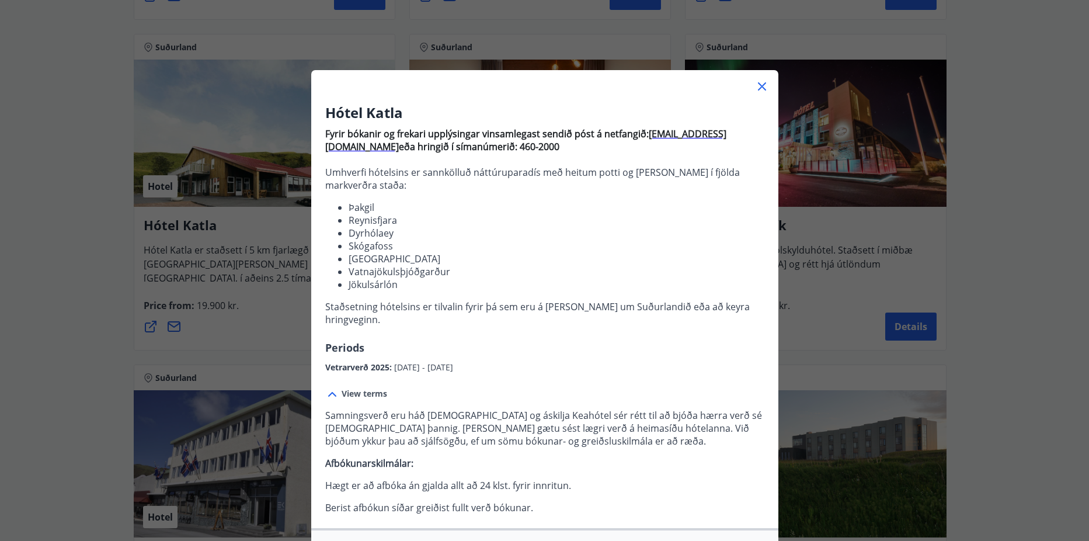
scroll to position [376, 0]
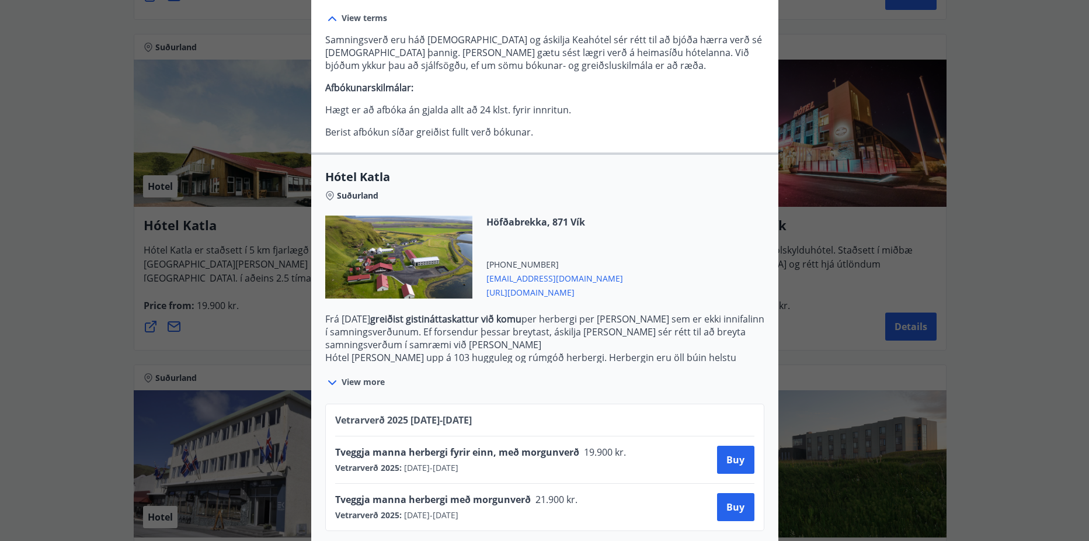
click at [530, 270] on span "katla@keahotels.is" at bounding box center [555, 277] width 137 height 14
click at [610, 284] on span "https://www.keahotels.is/is/hotelin/hotel-katla" at bounding box center [555, 291] width 137 height 14
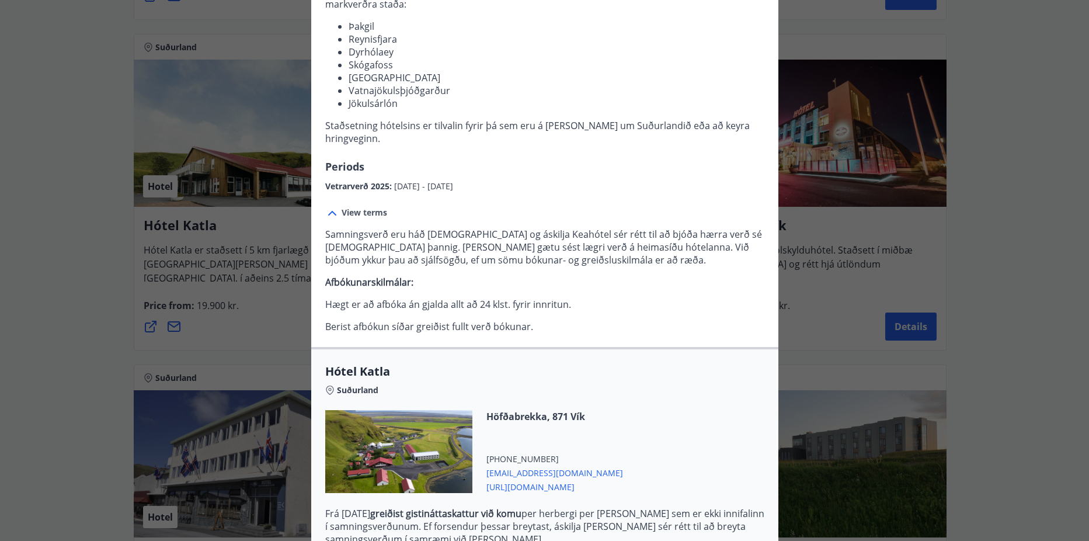
scroll to position [0, 0]
